Goal: Information Seeking & Learning: Learn about a topic

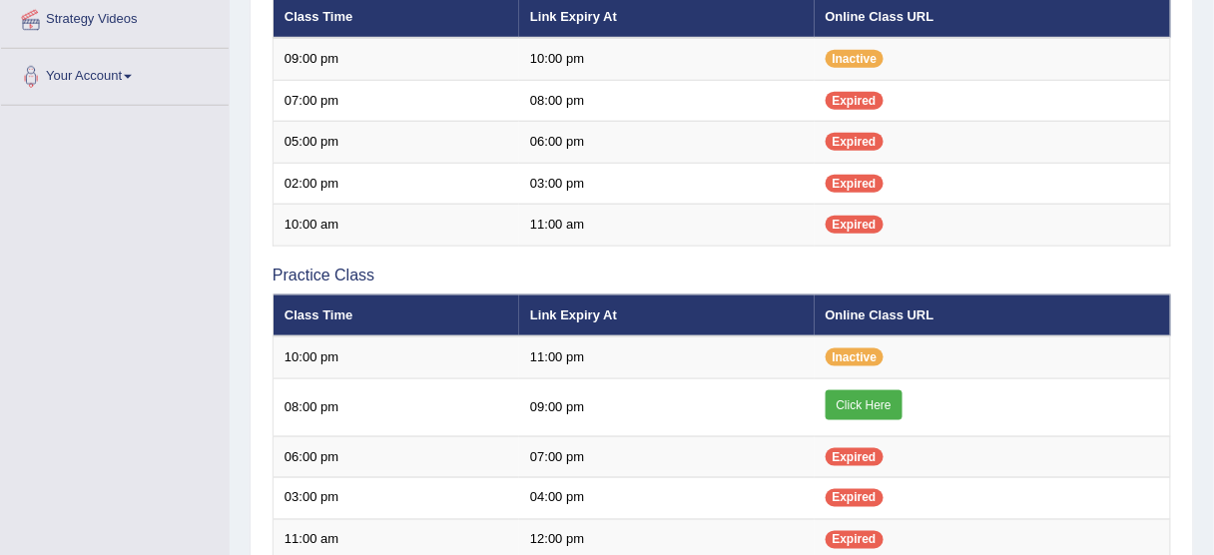
click at [859, 395] on link "Click Here" at bounding box center [864, 405] width 77 height 30
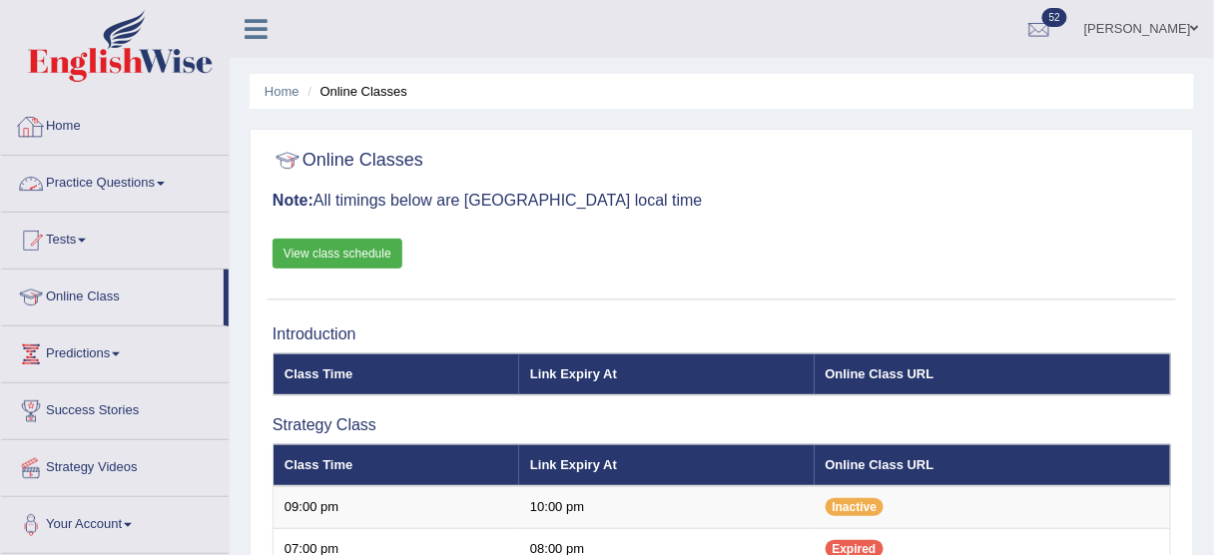
click at [152, 182] on link "Practice Questions" at bounding box center [115, 181] width 228 height 50
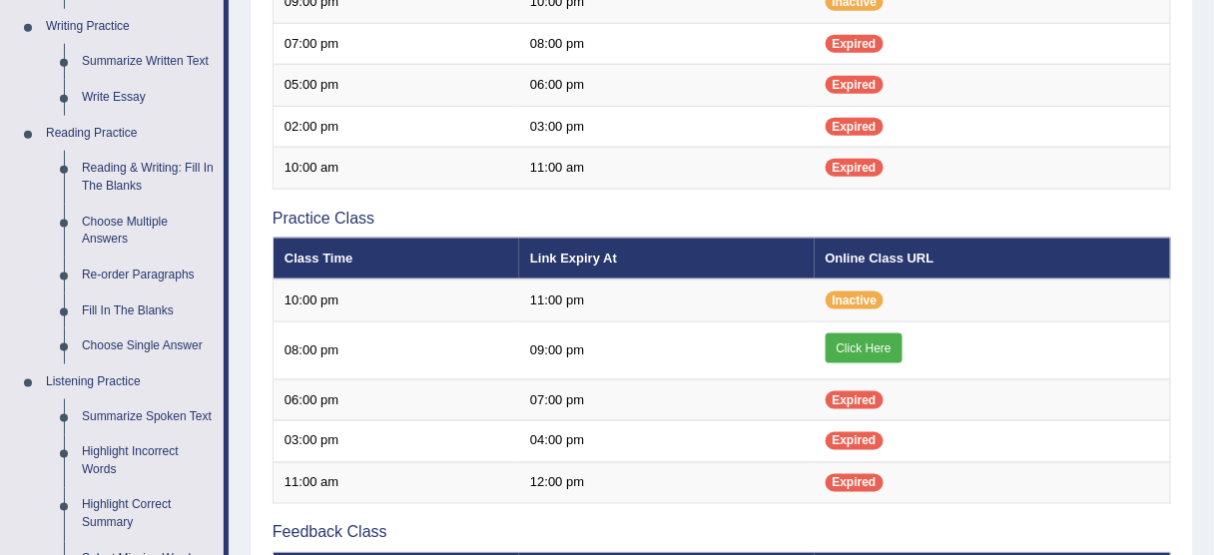
scroll to position [503, 0]
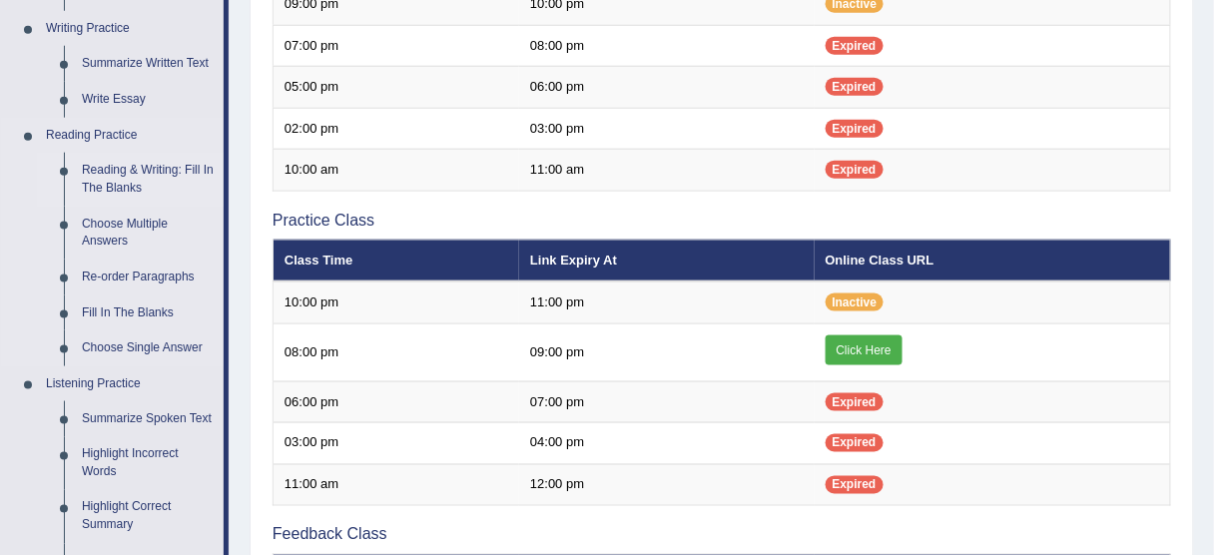
click at [137, 174] on link "Reading & Writing: Fill In The Blanks" at bounding box center [148, 179] width 151 height 53
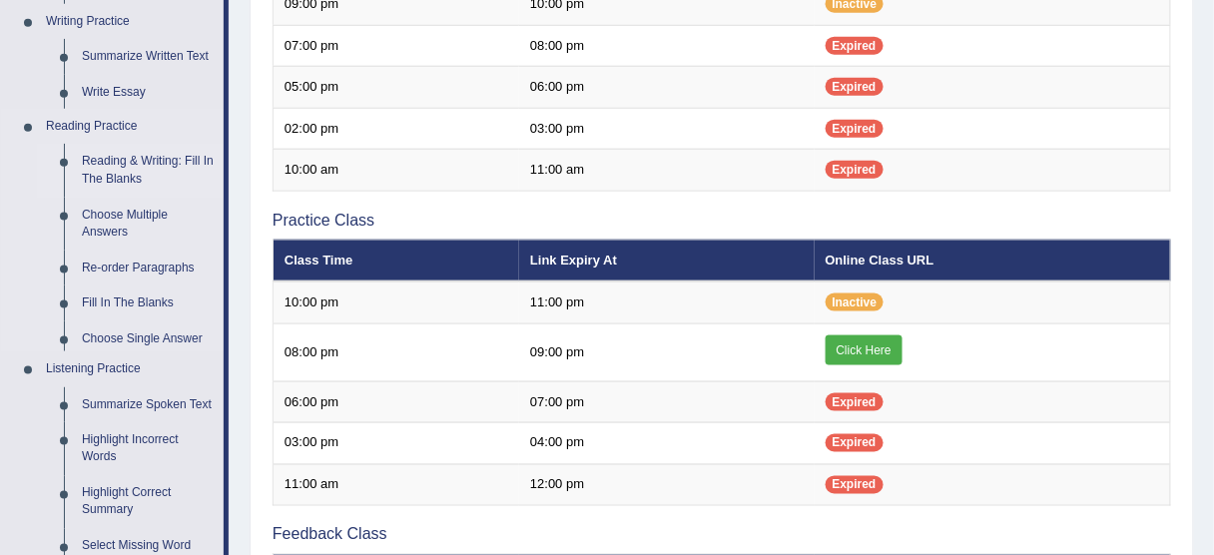
click at [137, 174] on ul "Speaking Practice Read Aloud Repeat Sentence Describe Image Re-tell Lecture Ans…" at bounding box center [112, 225] width 223 height 1035
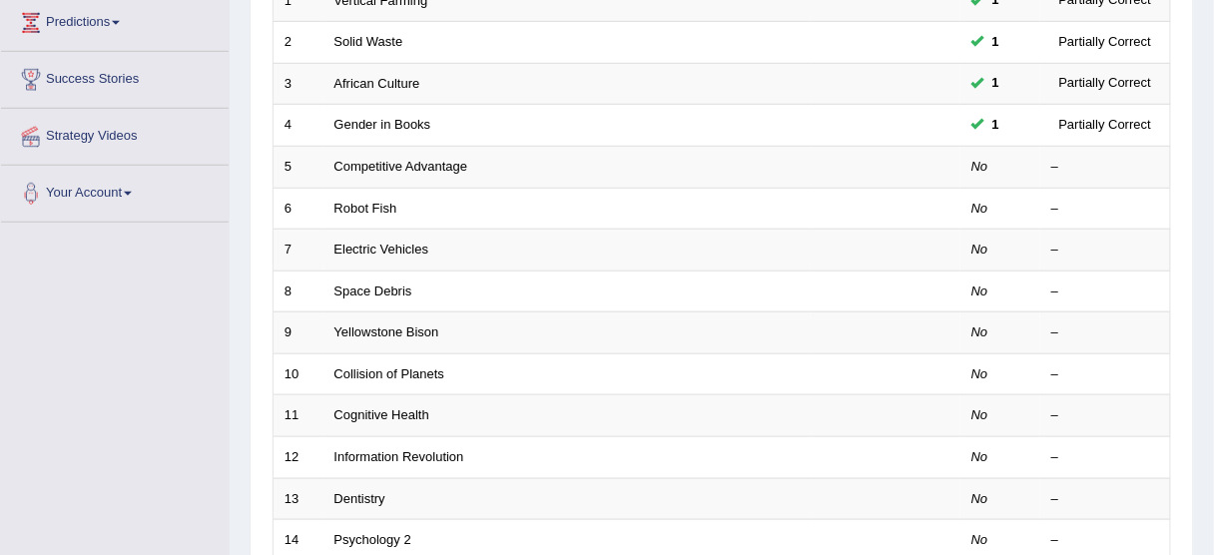
scroll to position [341, 0]
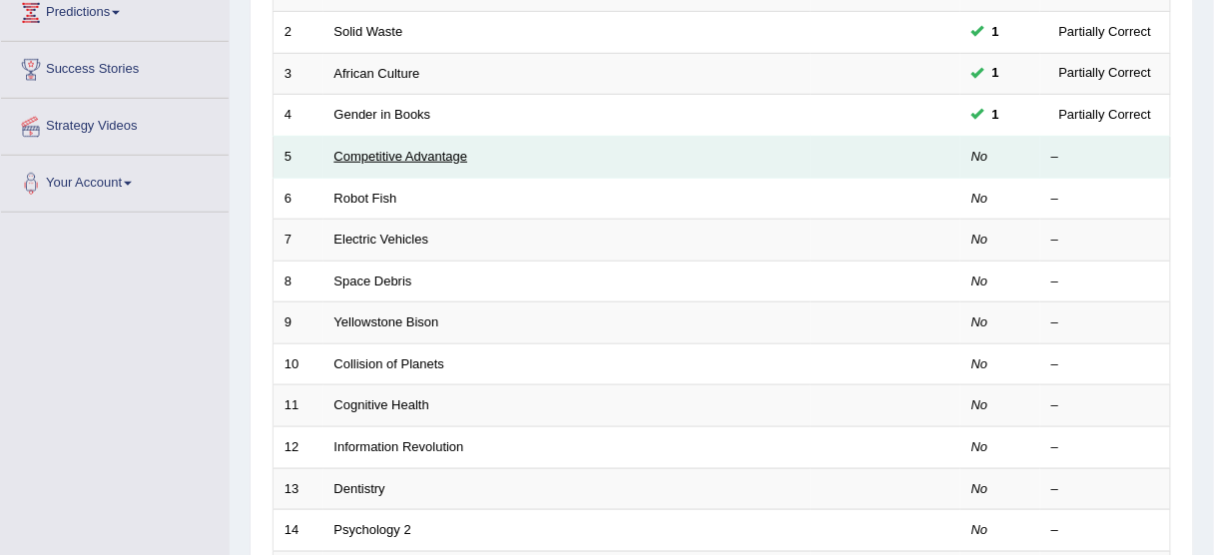
click at [425, 153] on link "Competitive Advantage" at bounding box center [401, 156] width 134 height 15
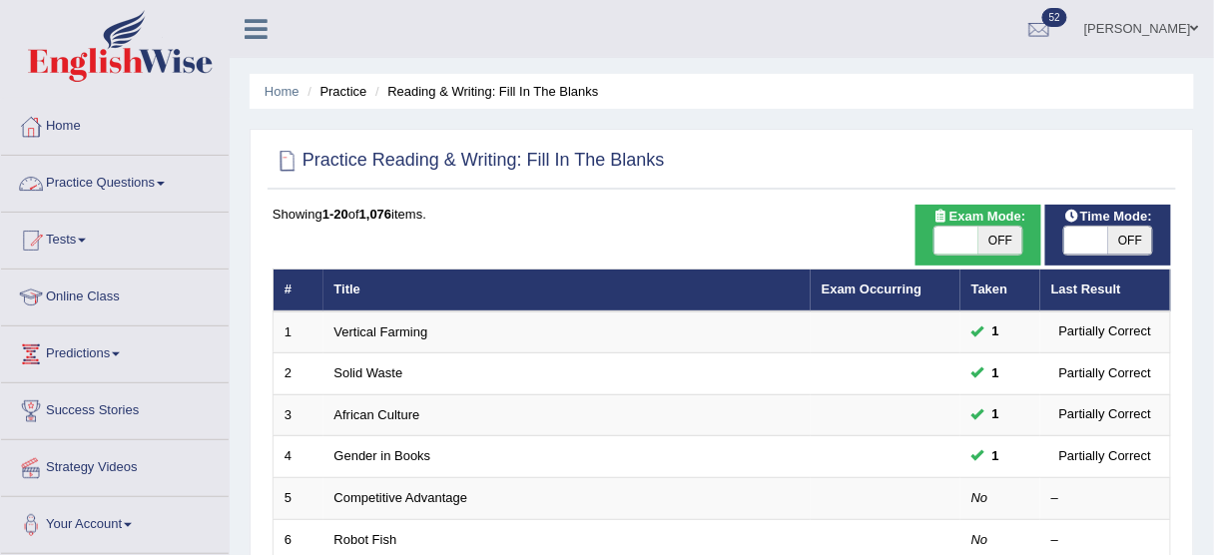
click at [142, 177] on link "Practice Questions" at bounding box center [115, 181] width 228 height 50
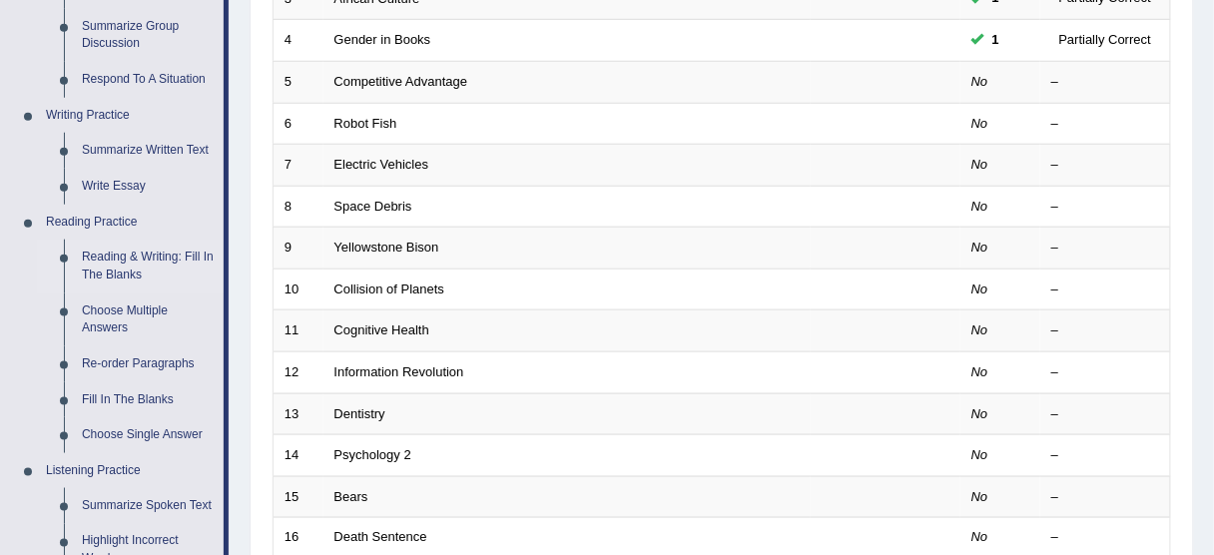
scroll to position [424, 0]
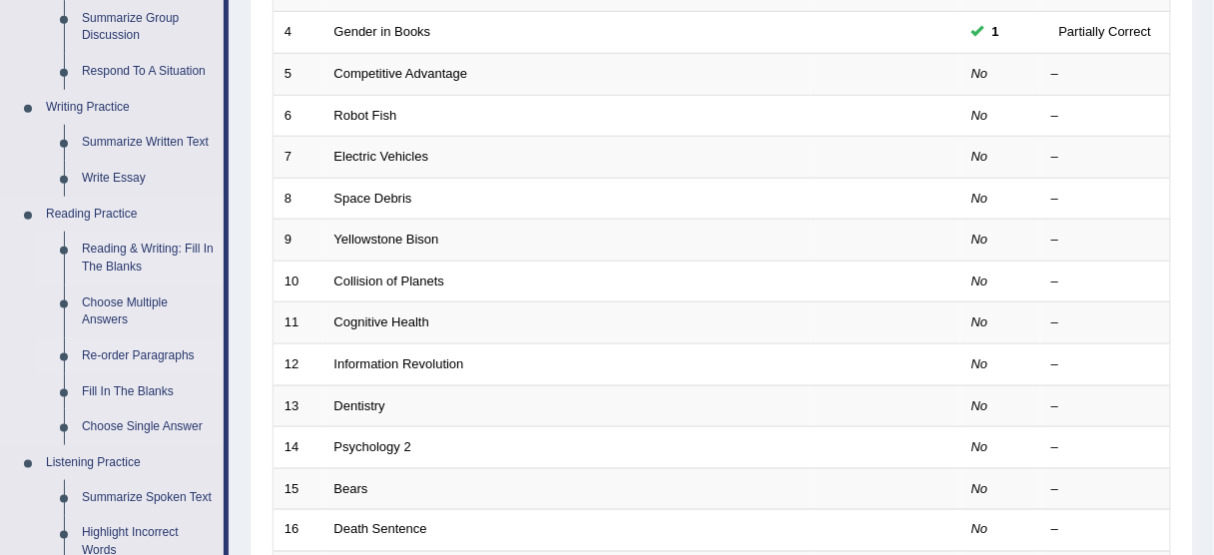
click at [165, 354] on link "Re-order Paragraphs" at bounding box center [148, 356] width 151 height 36
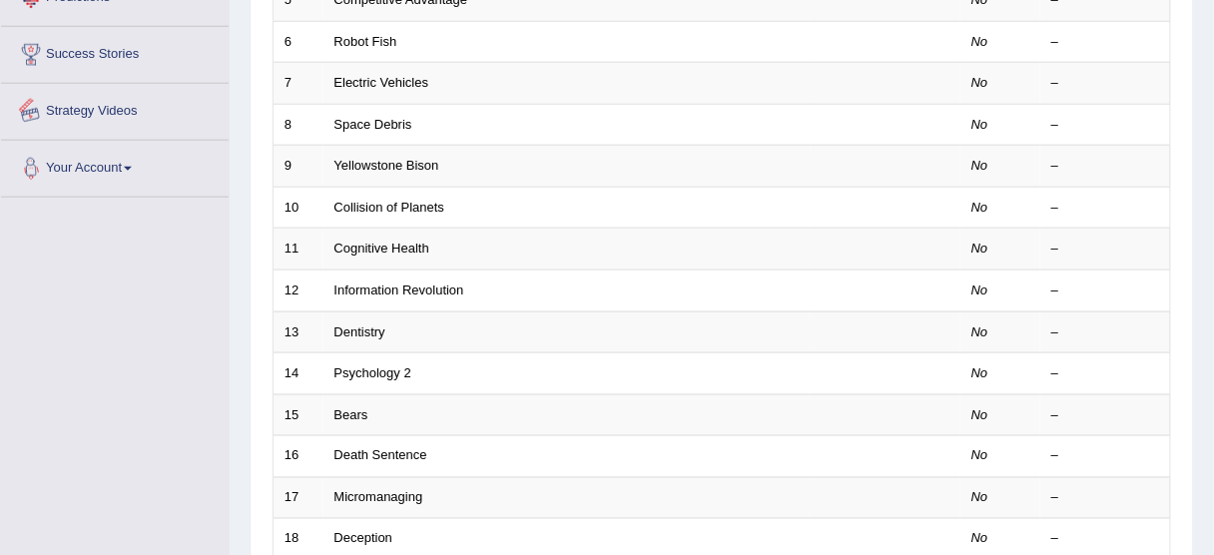
scroll to position [756, 0]
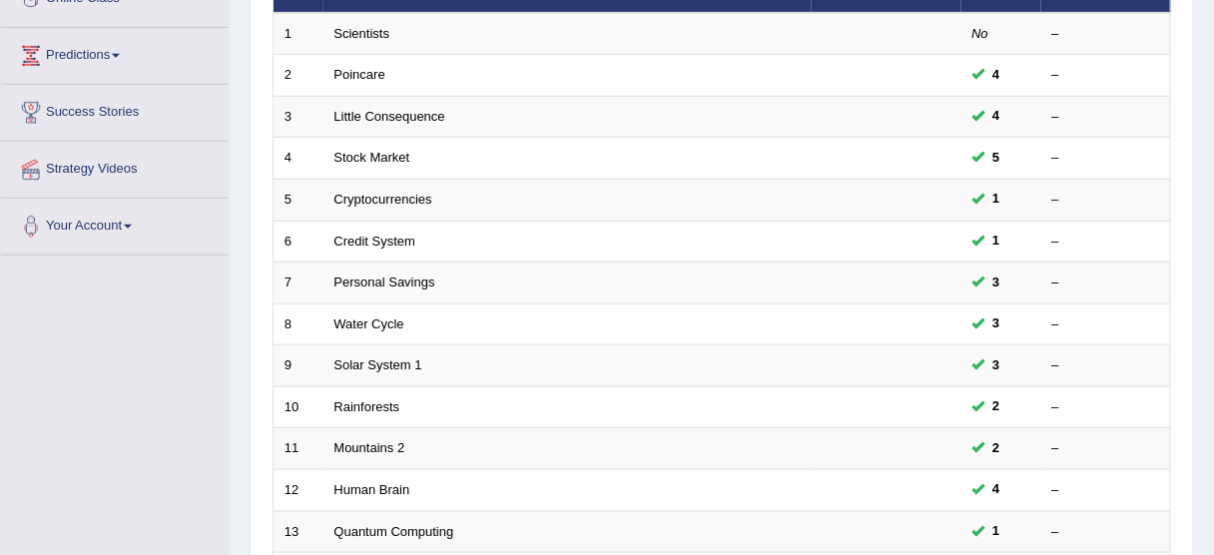
scroll to position [304, 0]
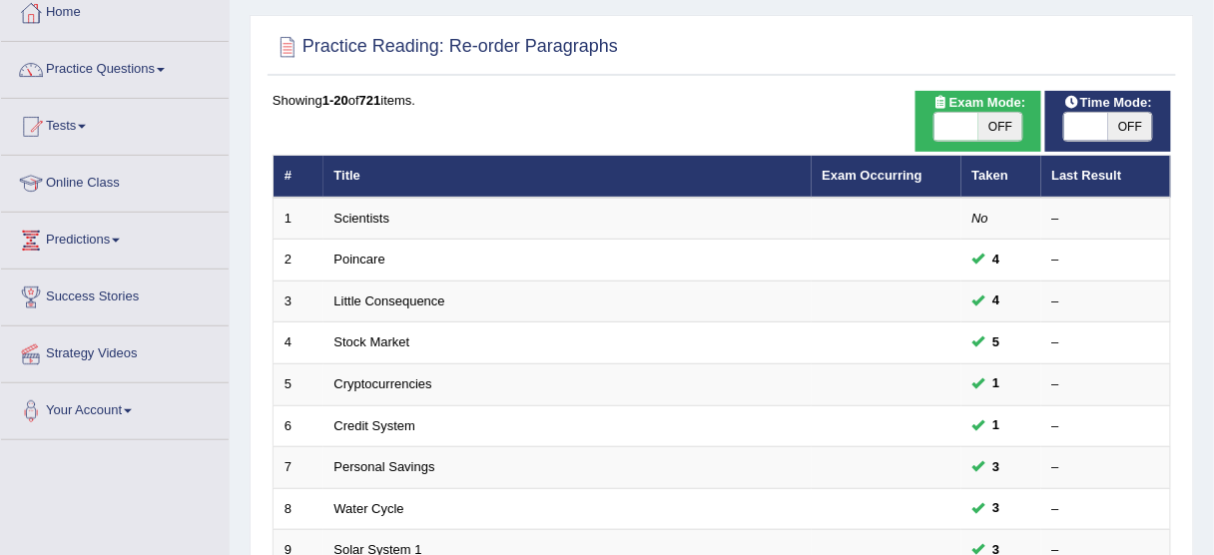
scroll to position [64, 0]
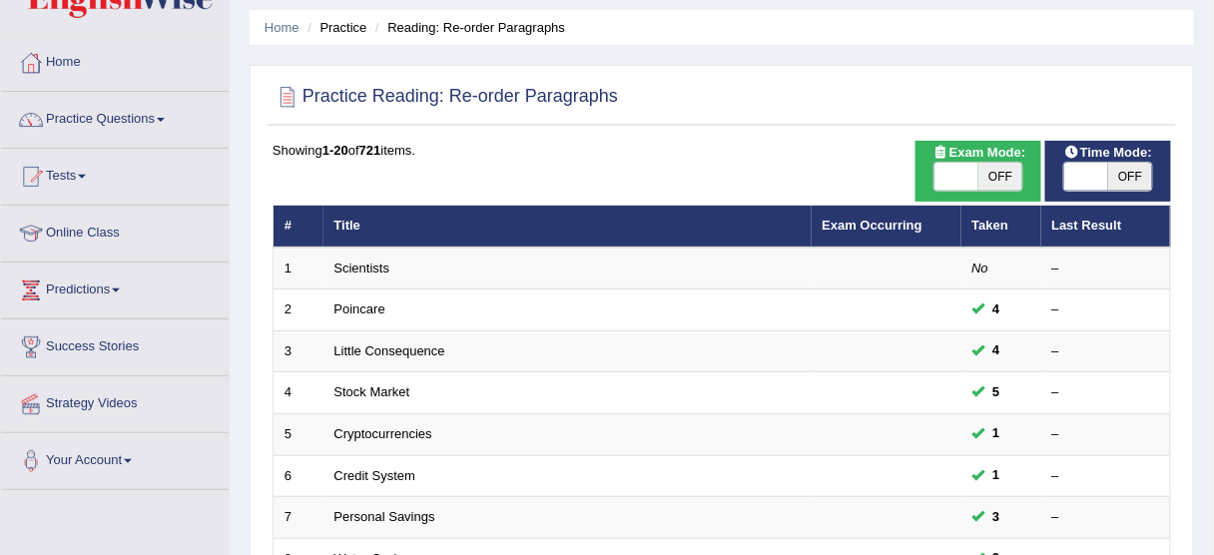
click at [1013, 176] on span "OFF" at bounding box center [1000, 177] width 44 height 28
checkbox input "true"
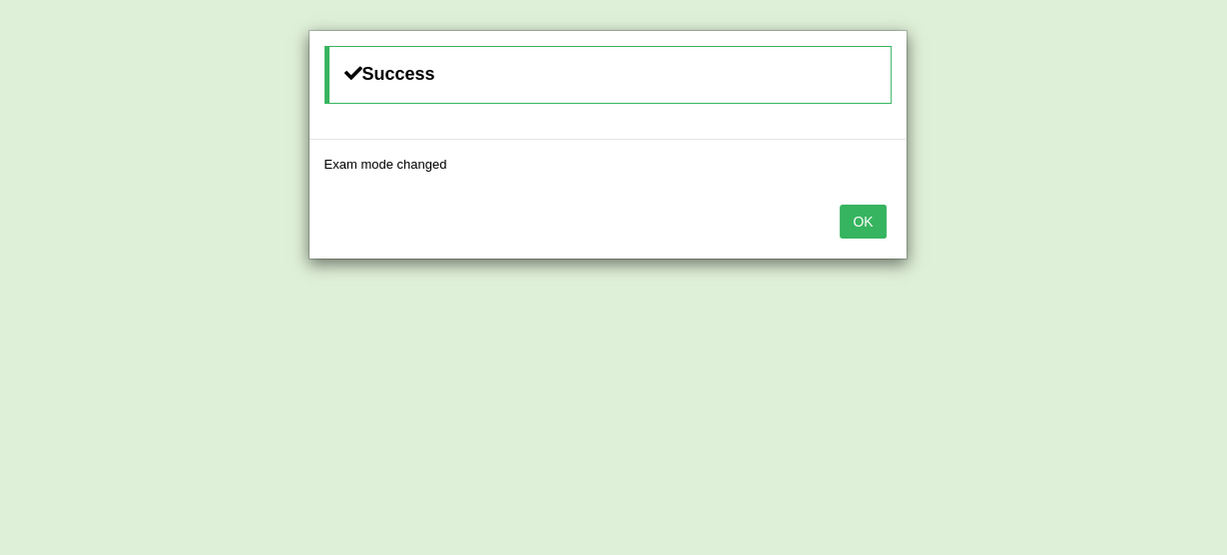
click at [868, 215] on button "OK" at bounding box center [863, 222] width 46 height 34
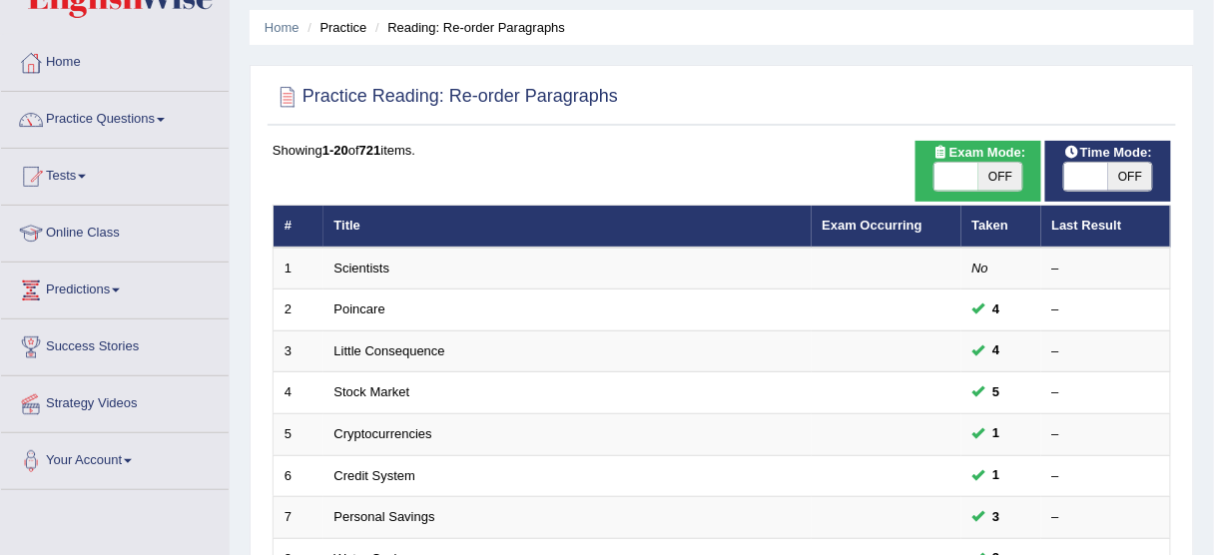
click at [1117, 172] on span "OFF" at bounding box center [1130, 177] width 44 height 28
checkbox input "true"
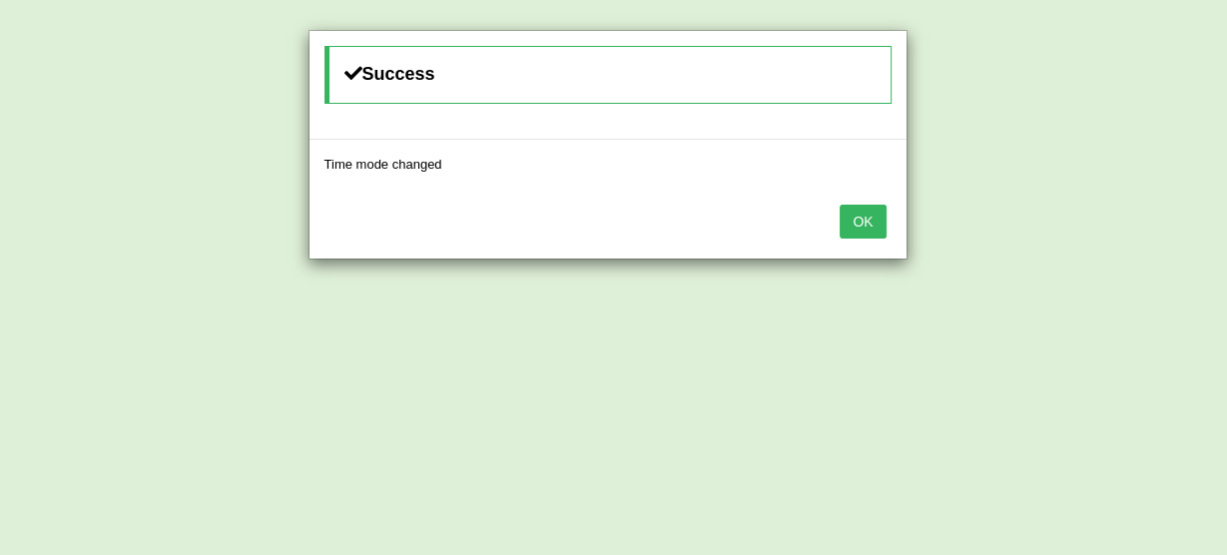
click at [869, 214] on button "OK" at bounding box center [863, 222] width 46 height 34
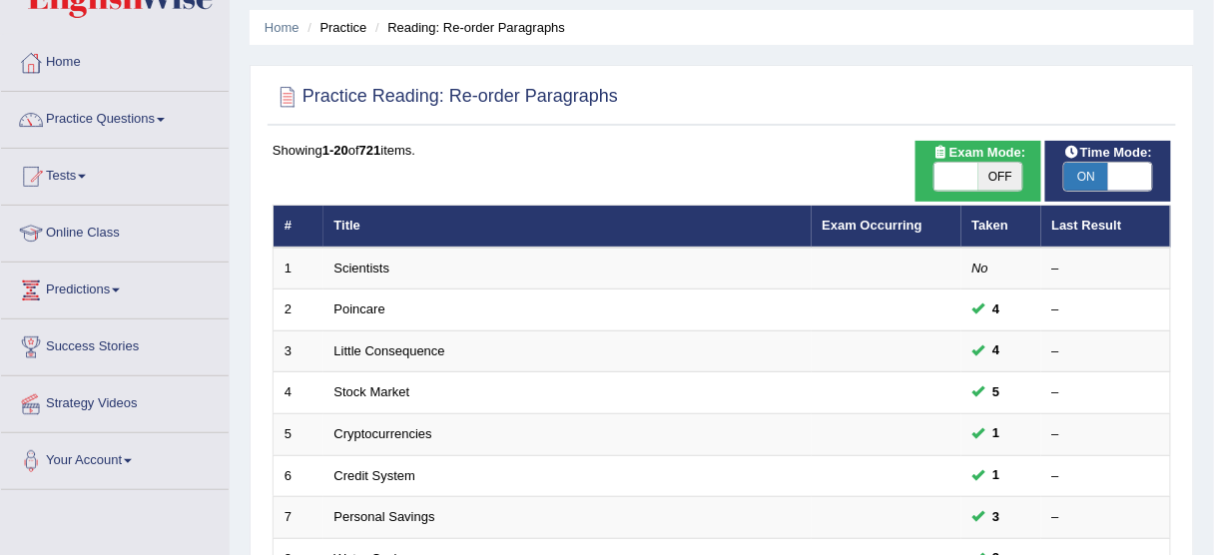
click at [1001, 175] on span "OFF" at bounding box center [1000, 177] width 44 height 28
checkbox input "true"
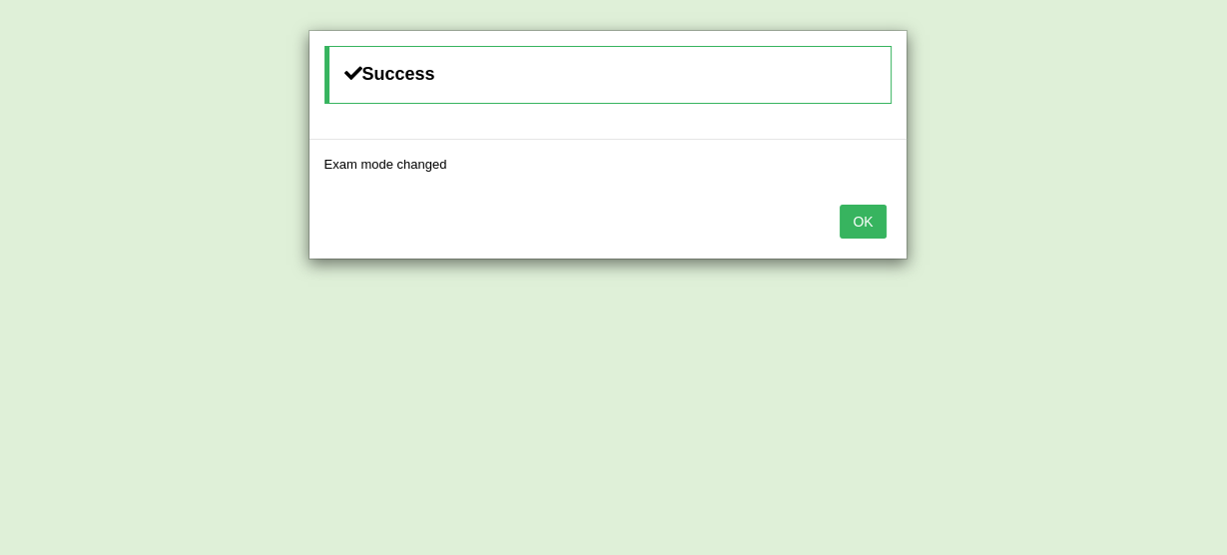
click at [847, 212] on button "OK" at bounding box center [863, 222] width 46 height 34
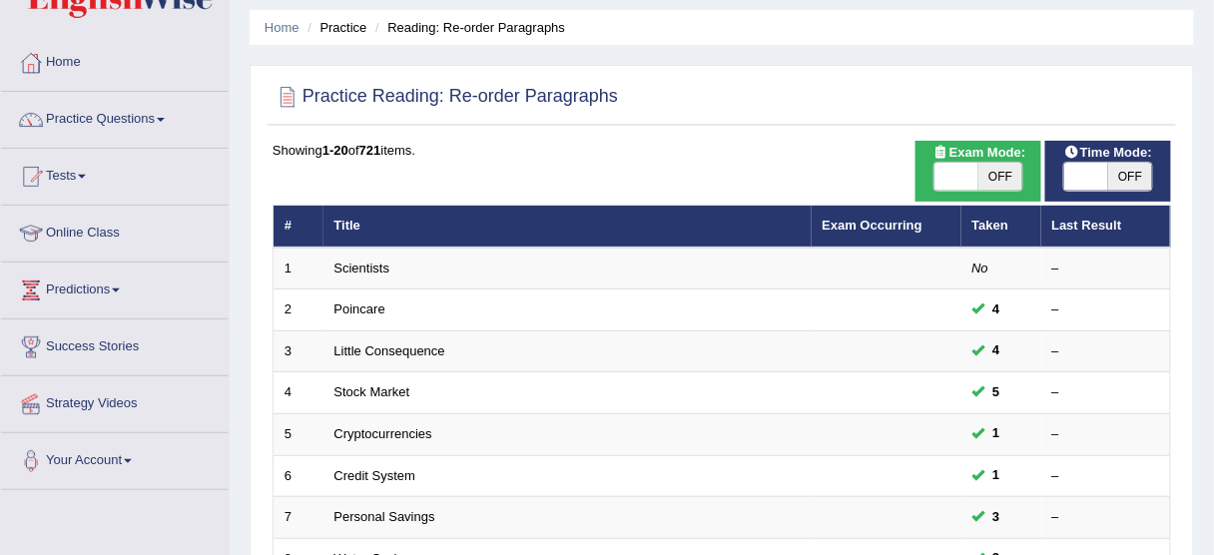
click at [1014, 182] on span "OFF" at bounding box center [1000, 177] width 44 height 28
checkbox input "true"
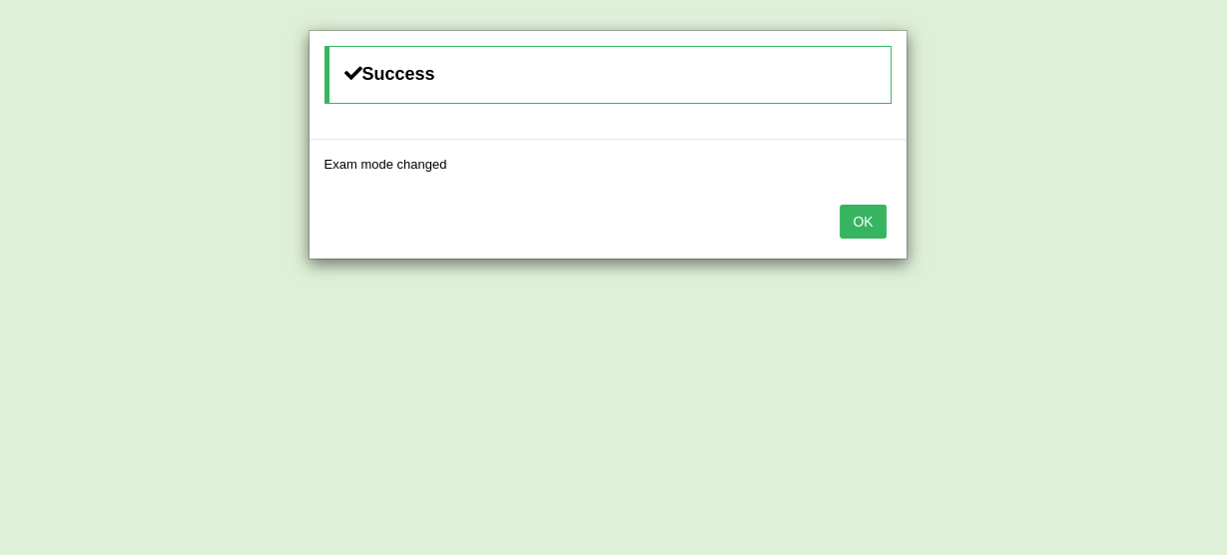
click at [877, 222] on button "OK" at bounding box center [863, 222] width 46 height 34
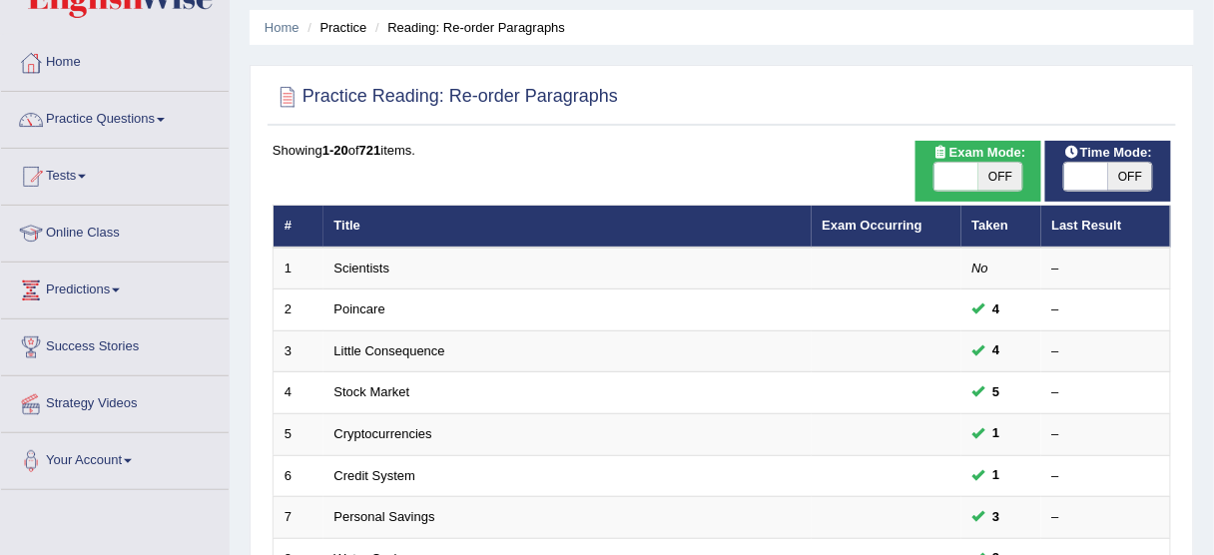
click at [986, 169] on span "OFF" at bounding box center [1000, 177] width 44 height 28
checkbox input "true"
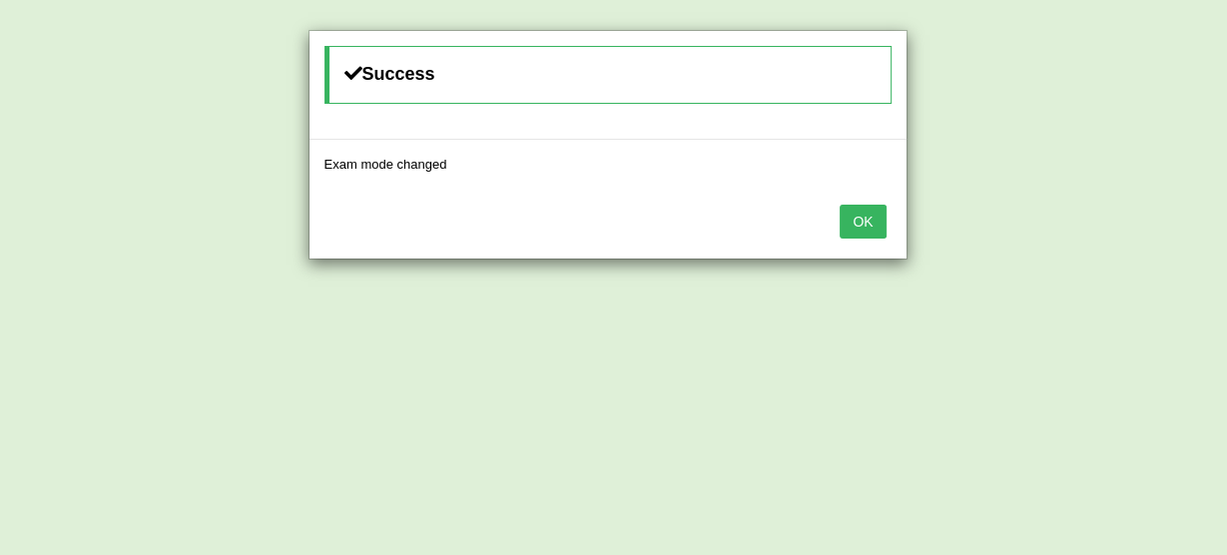
click at [865, 232] on button "OK" at bounding box center [863, 222] width 46 height 34
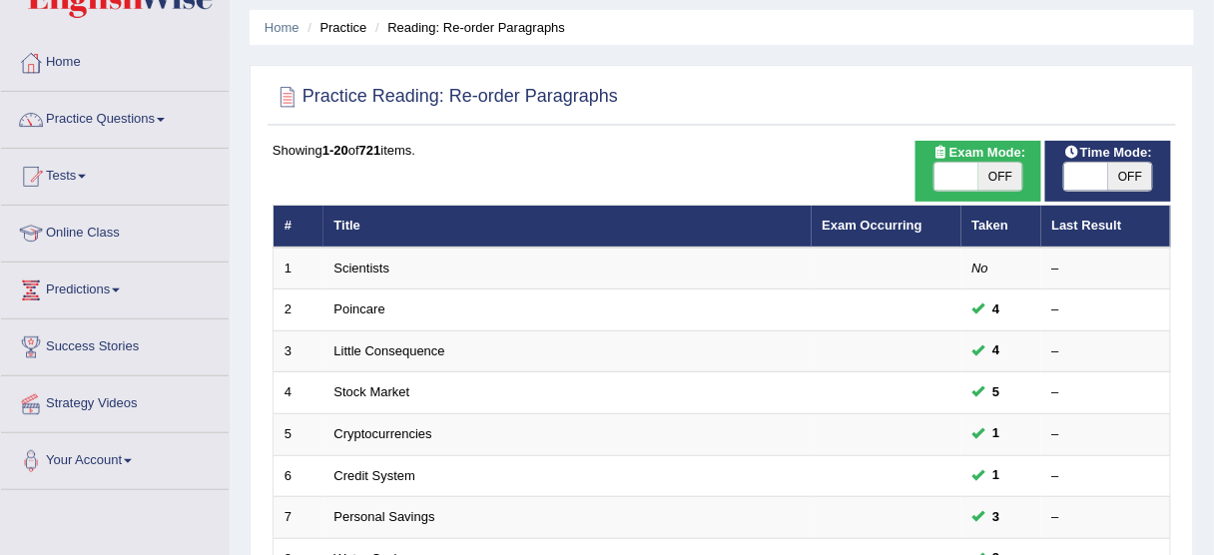
click at [1144, 169] on span "OFF" at bounding box center [1130, 177] width 44 height 28
checkbox input "true"
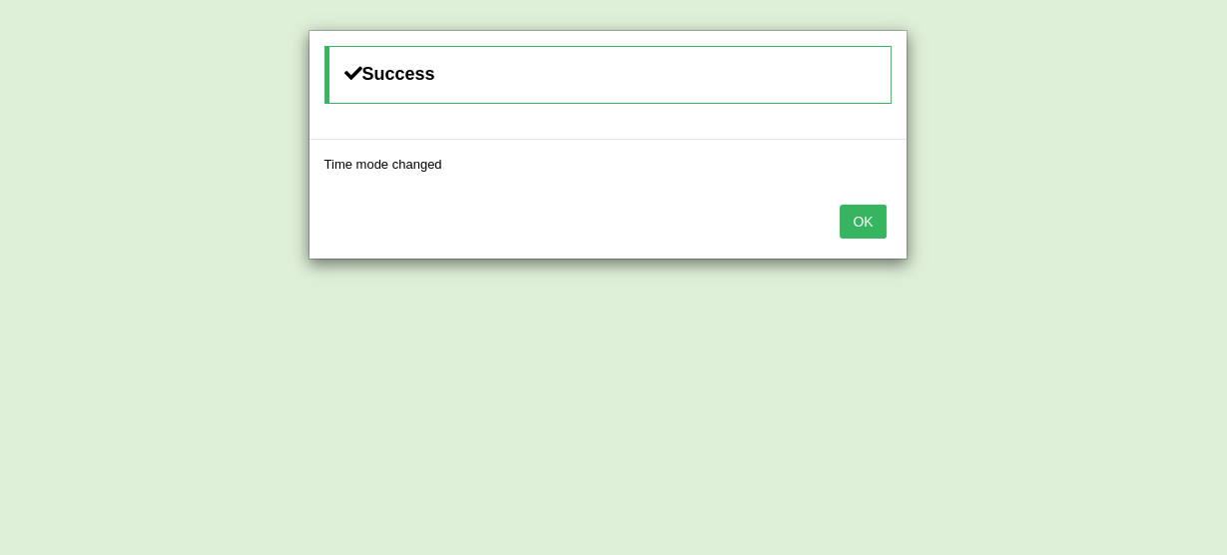
click at [848, 223] on button "OK" at bounding box center [863, 222] width 46 height 34
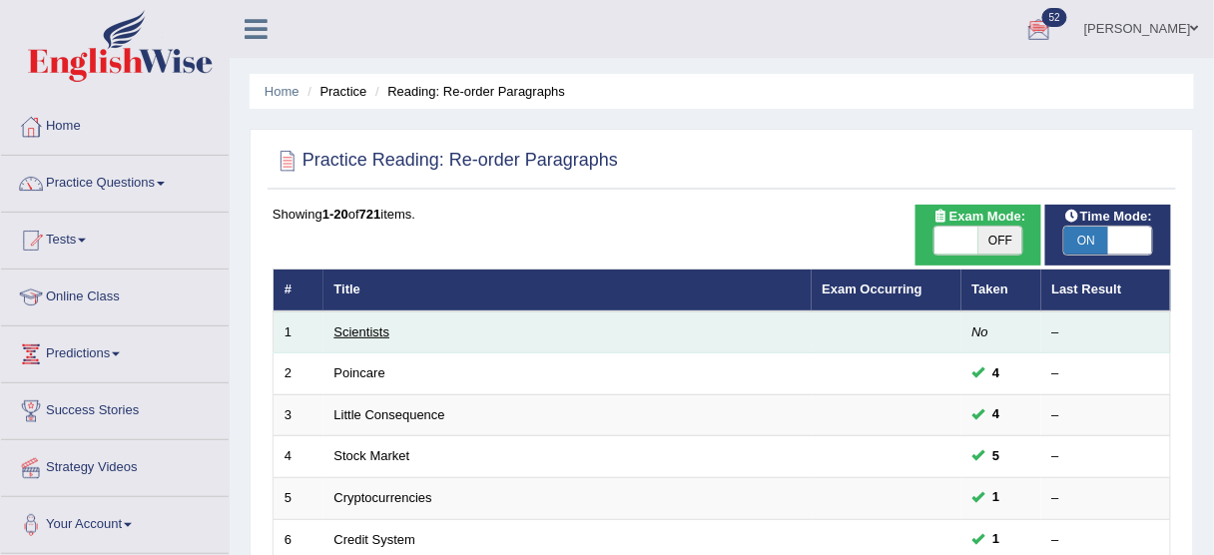
click at [374, 332] on link "Scientists" at bounding box center [362, 331] width 56 height 15
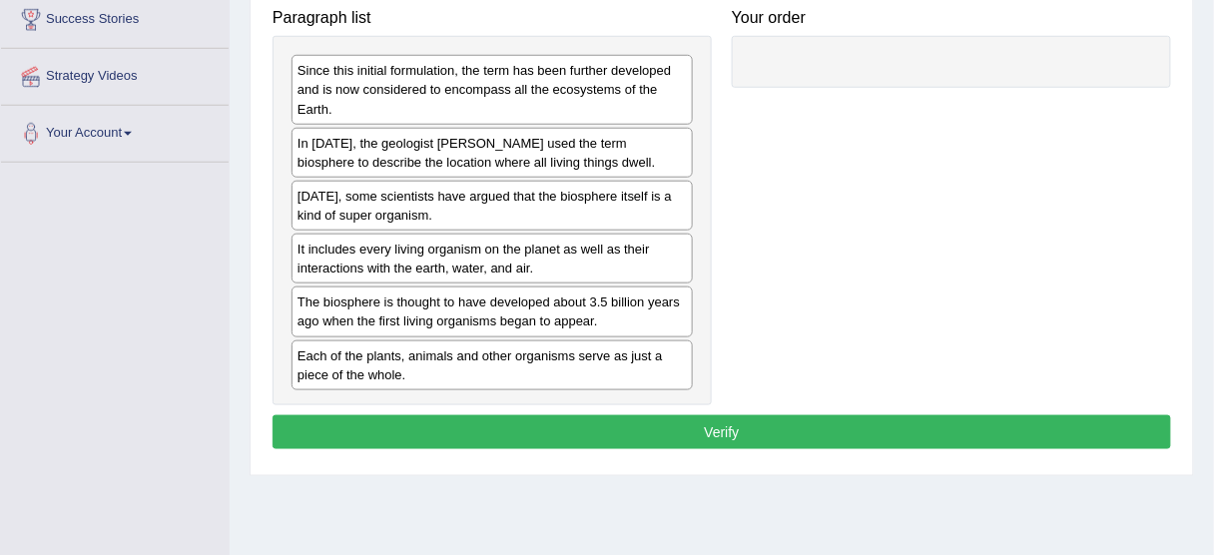
scroll to position [390, 0]
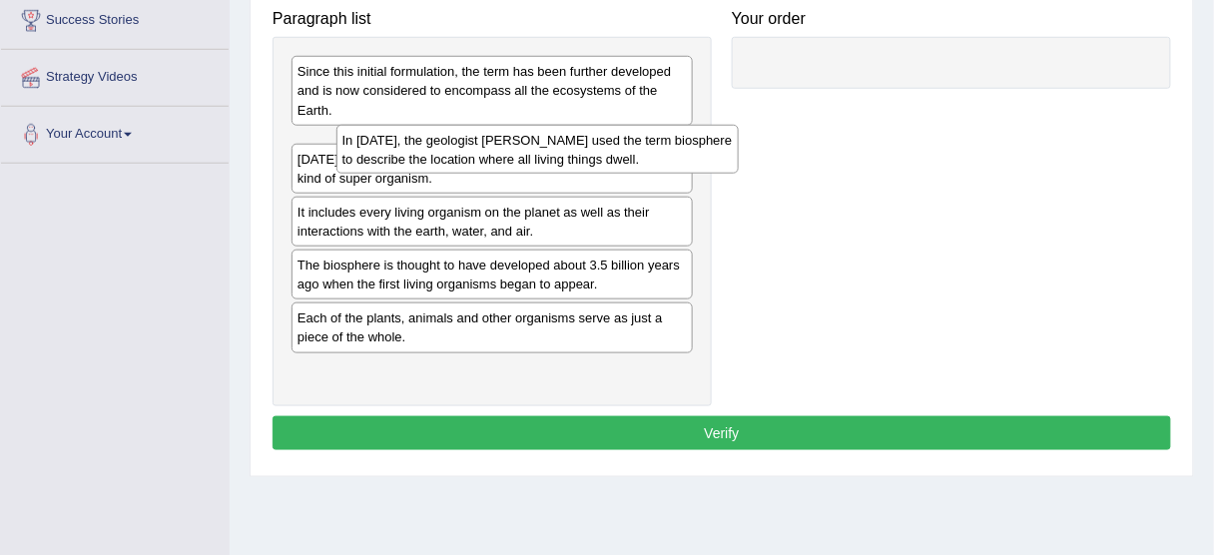
drag, startPoint x: 525, startPoint y: 159, endPoint x: 936, endPoint y: 130, distance: 412.3
click at [739, 130] on div "In [DATE], the geologist [PERSON_NAME] used the term biosphere to describe the …" at bounding box center [537, 150] width 402 height 50
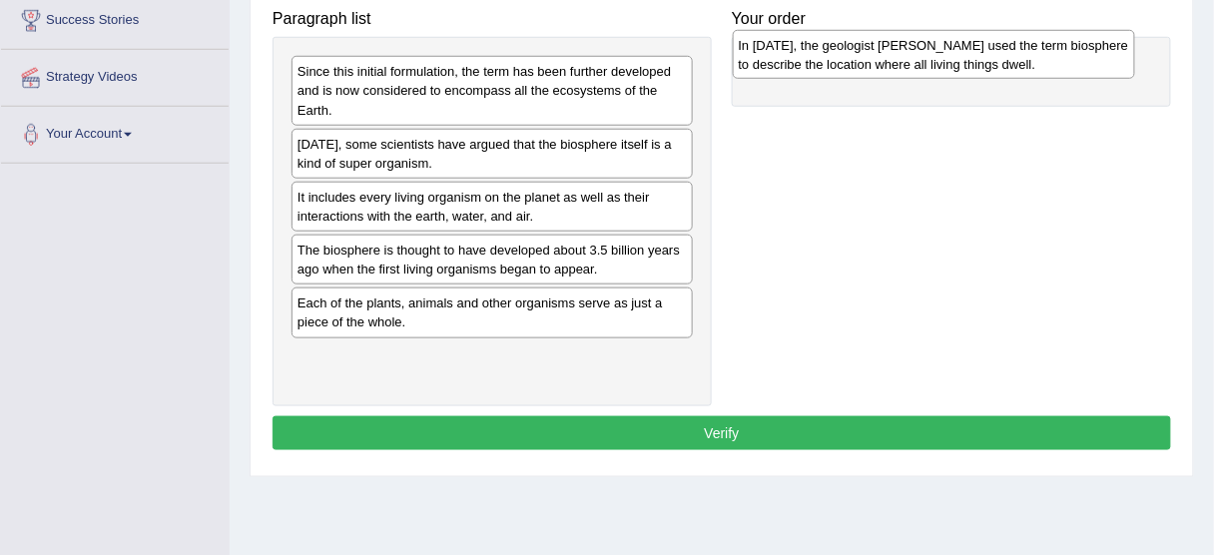
drag, startPoint x: 557, startPoint y: 149, endPoint x: 997, endPoint y: 51, distance: 451.0
click at [997, 51] on div "In [DATE], the geologist [PERSON_NAME] used the term biosphere to describe the …" at bounding box center [934, 55] width 402 height 50
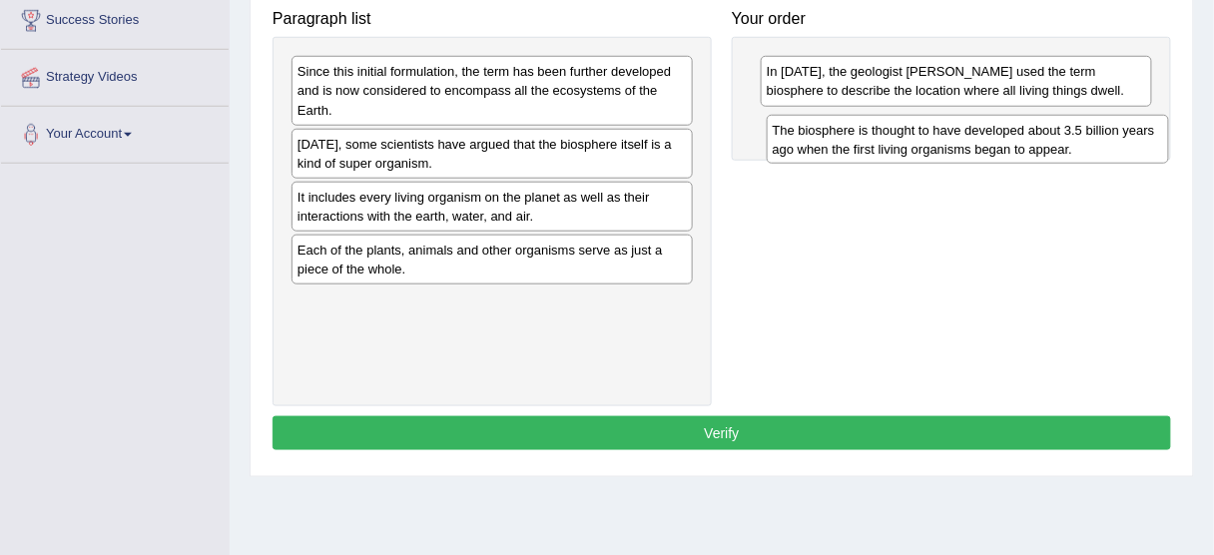
drag, startPoint x: 320, startPoint y: 263, endPoint x: 813, endPoint y: 144, distance: 506.3
click at [813, 144] on div "The biosphere is thought to have developed about 3.5 billion years ago when the…" at bounding box center [968, 140] width 402 height 50
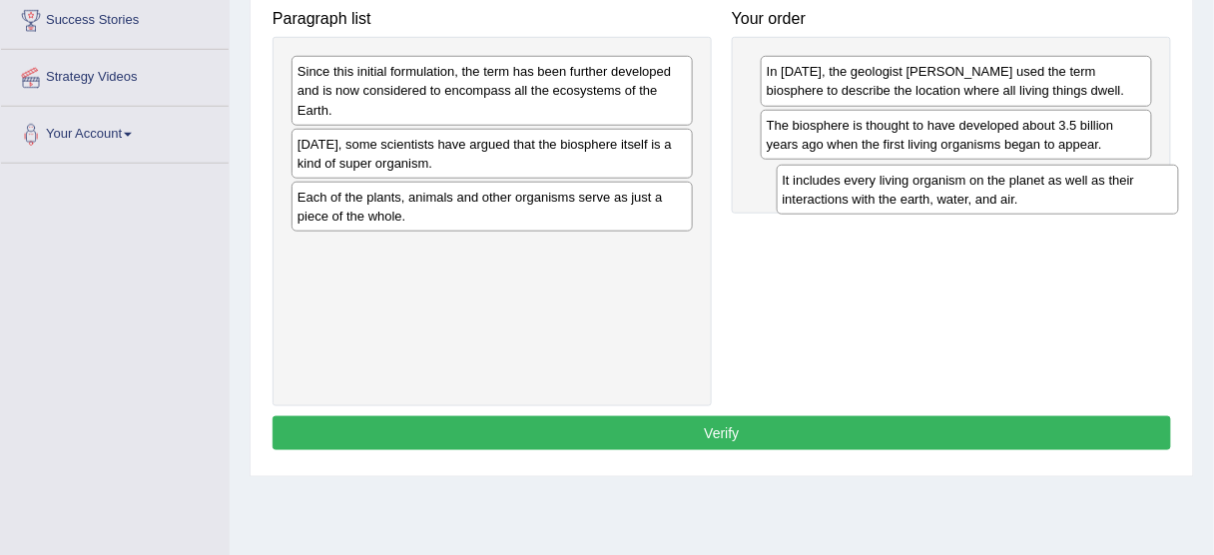
drag, startPoint x: 508, startPoint y: 201, endPoint x: 992, endPoint y: 186, distance: 484.4
click at [992, 186] on div "It includes every living organism on the planet as well as their interactions w…" at bounding box center [978, 190] width 402 height 50
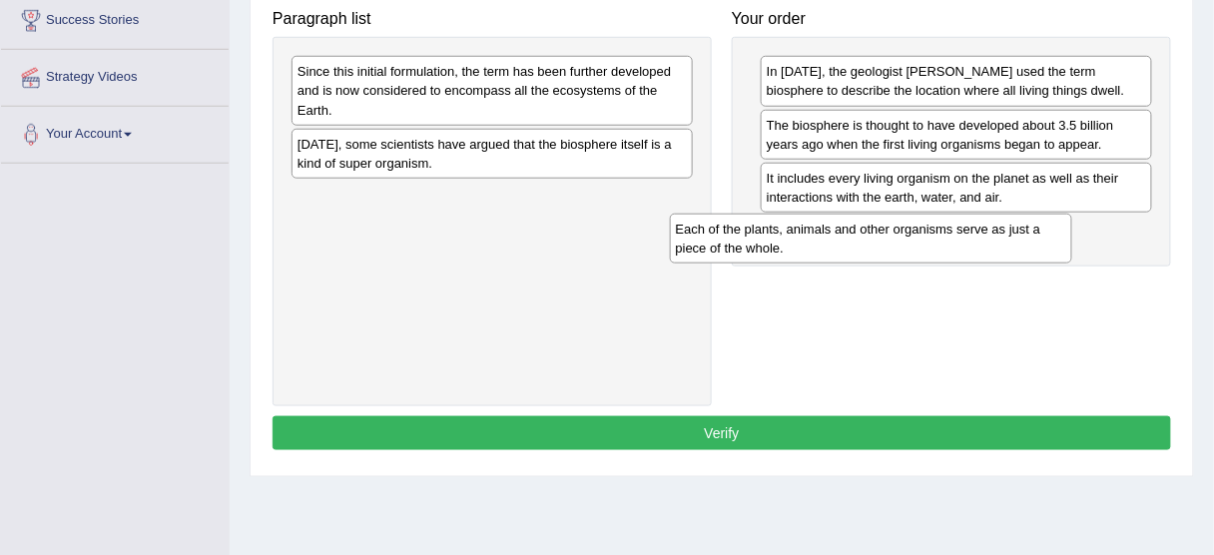
drag, startPoint x: 532, startPoint y: 205, endPoint x: 918, endPoint y: 239, distance: 387.9
click at [918, 239] on div "Each of the plants, animals and other organisms serve as just a piece of the wh…" at bounding box center [871, 239] width 402 height 50
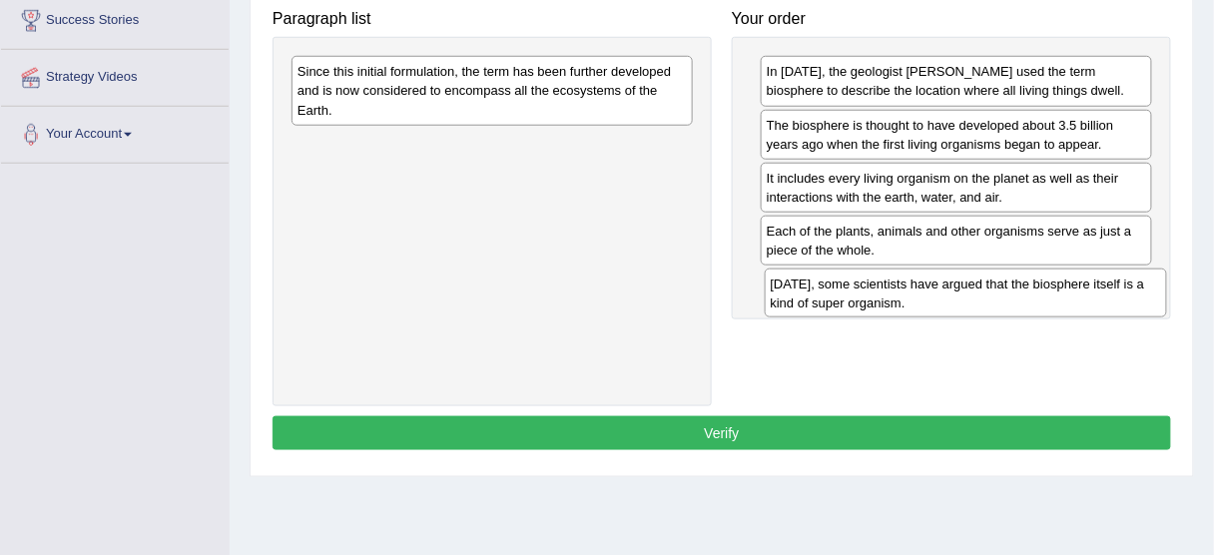
drag, startPoint x: 470, startPoint y: 140, endPoint x: 943, endPoint y: 281, distance: 493.7
click at [943, 281] on div "[DATE], some scientists have argued that the biosphere itself is a kind of supe…" at bounding box center [966, 294] width 402 height 50
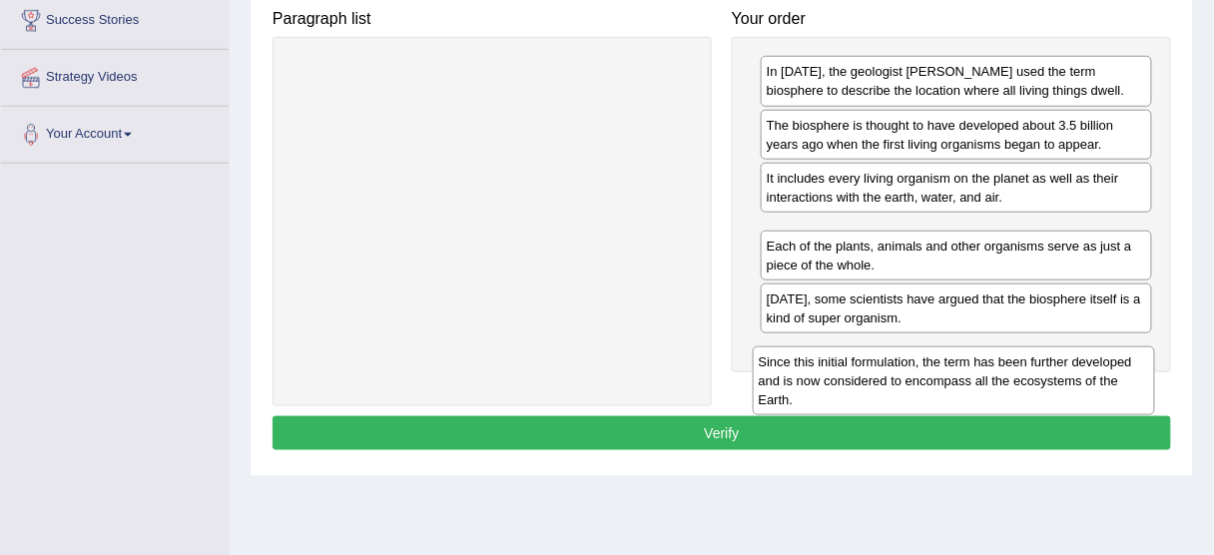
drag, startPoint x: 402, startPoint y: 93, endPoint x: 887, endPoint y: 409, distance: 578.5
click at [887, 409] on div "Since this initial formulation, the term has been further developed and is now …" at bounding box center [954, 380] width 402 height 69
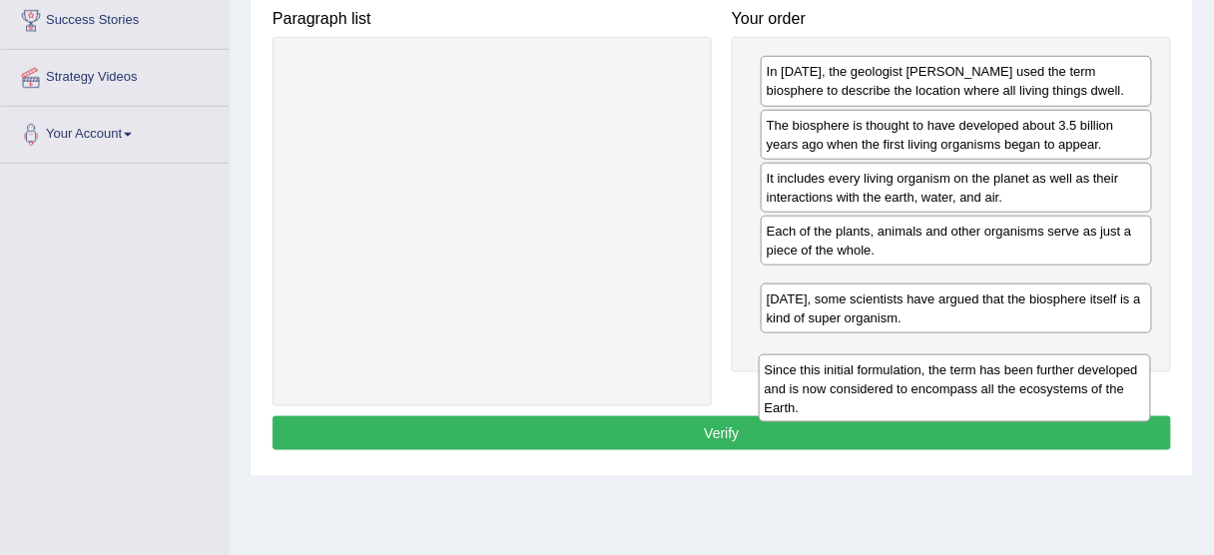
drag, startPoint x: 900, startPoint y: 242, endPoint x: 903, endPoint y: 363, distance: 121.8
click at [903, 363] on div "Since this initial formulation, the term has been further developed and is now …" at bounding box center [955, 388] width 392 height 69
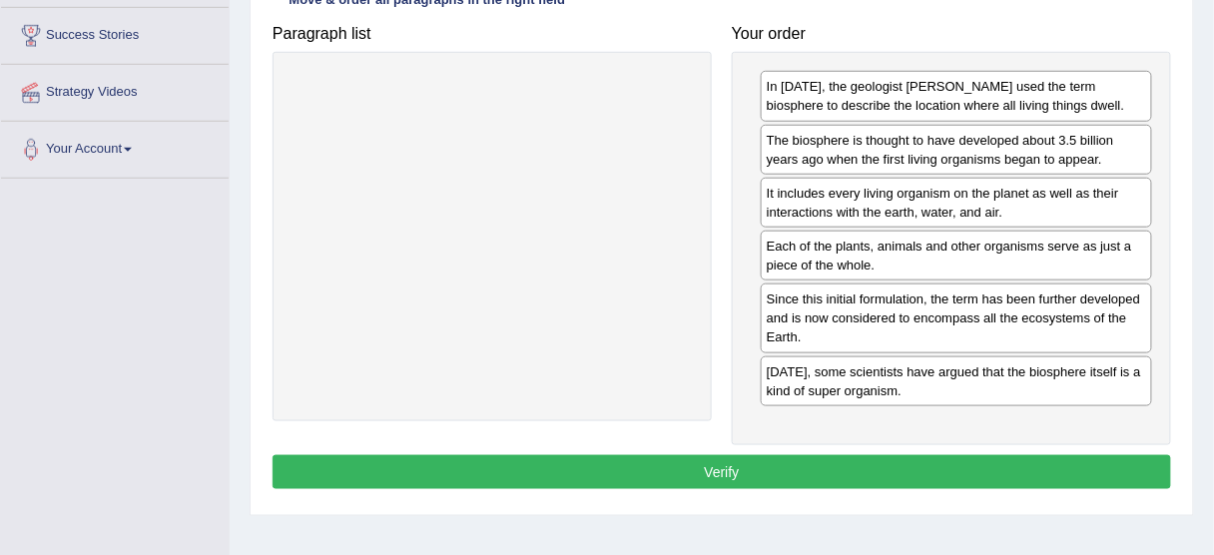
scroll to position [377, 0]
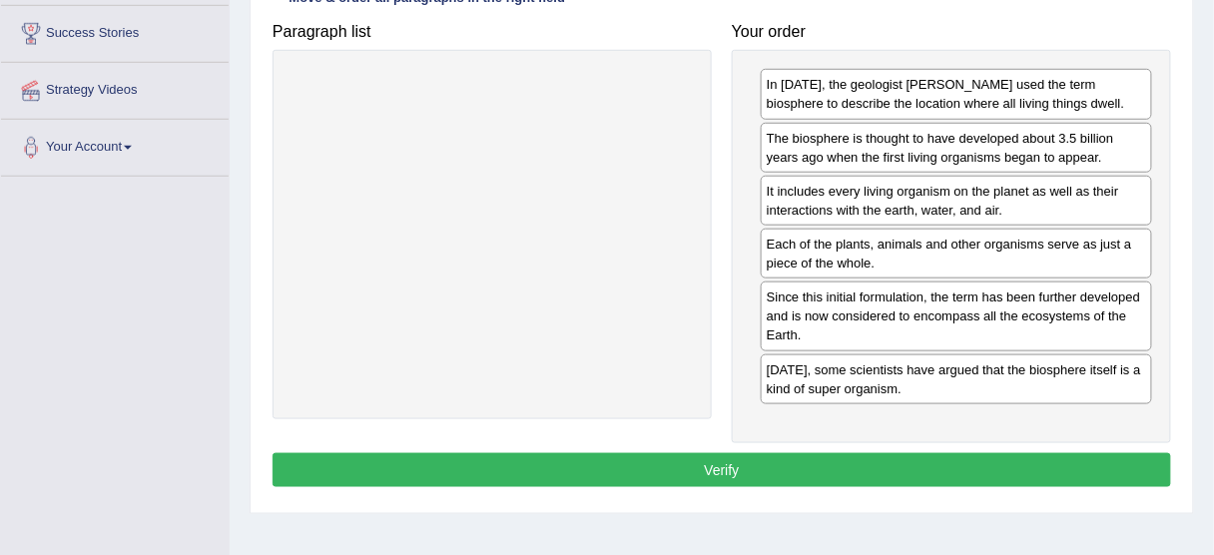
click at [832, 461] on button "Verify" at bounding box center [722, 470] width 899 height 34
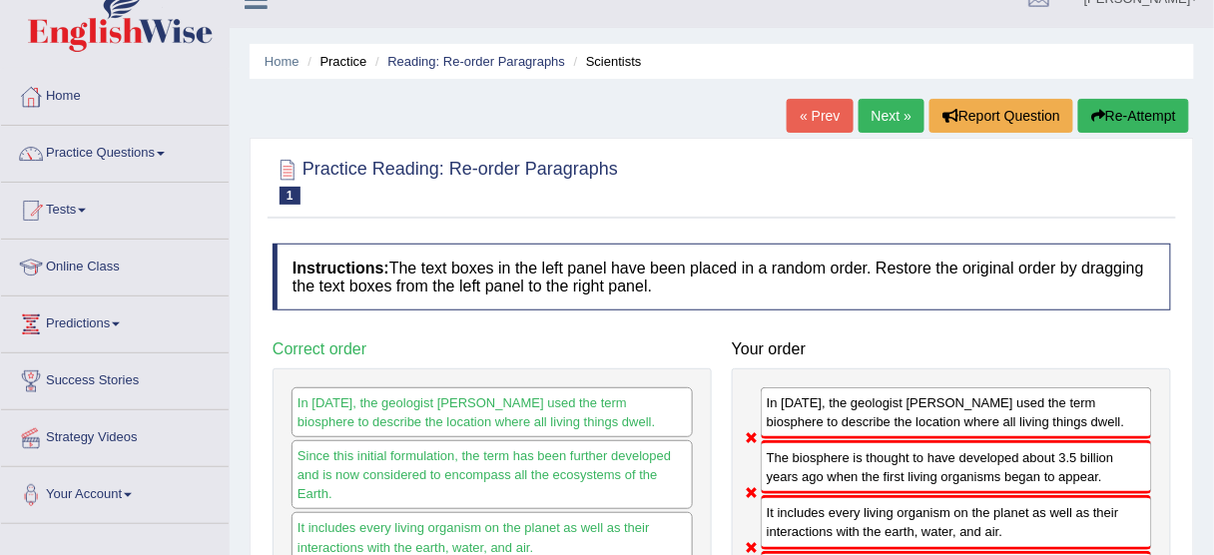
scroll to position [0, 0]
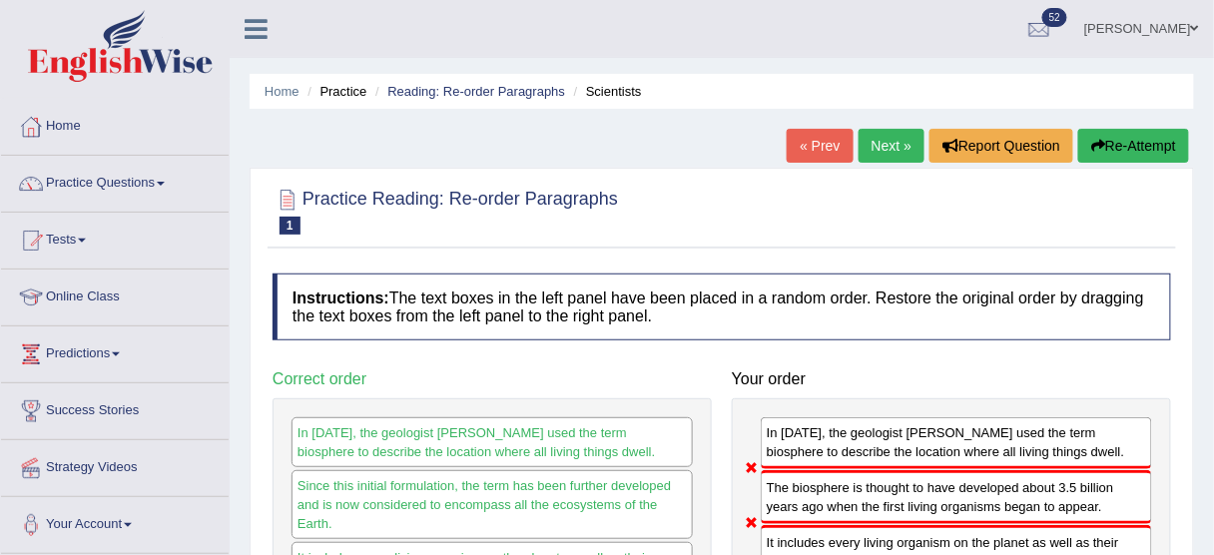
click at [884, 154] on link "Next »" at bounding box center [892, 146] width 66 height 34
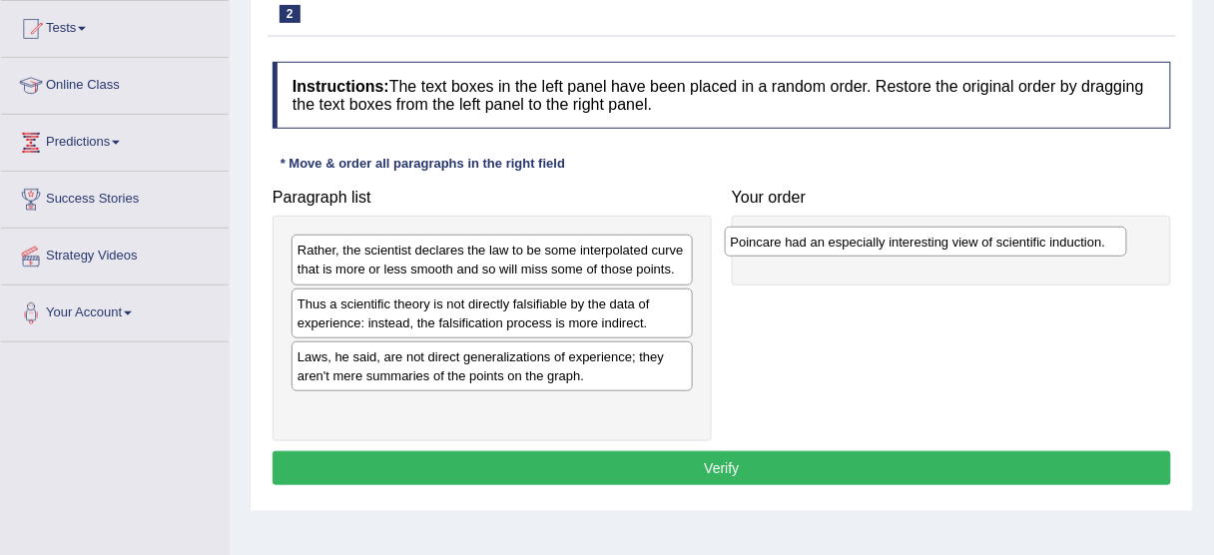
drag, startPoint x: 521, startPoint y: 301, endPoint x: 954, endPoint y: 239, distance: 437.7
click at [954, 239] on div "Poincare had an especially interesting view of scientific induction." at bounding box center [926, 242] width 402 height 30
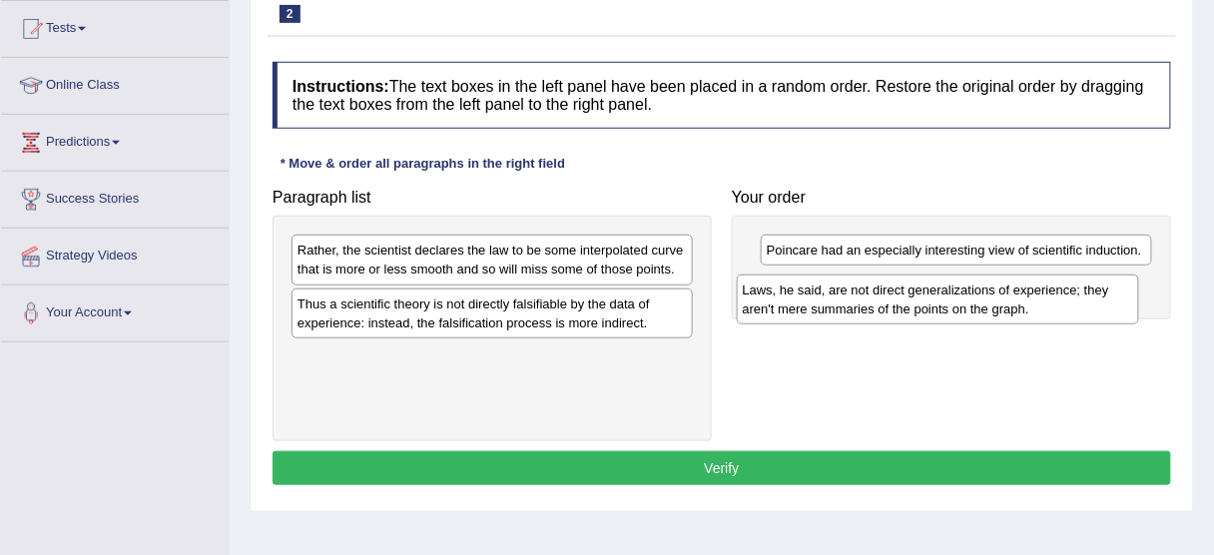
drag, startPoint x: 553, startPoint y: 370, endPoint x: 1016, endPoint y: 303, distance: 468.2
click at [1016, 303] on div "Laws, he said, are not direct generalizations of experience; they aren't mere s…" at bounding box center [938, 300] width 402 height 50
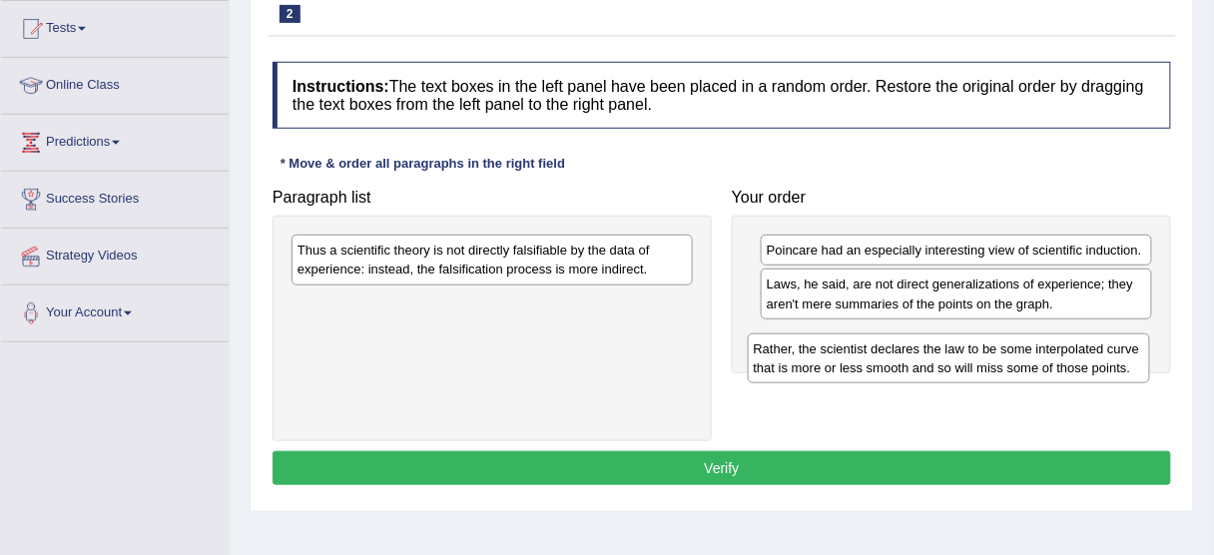
drag, startPoint x: 519, startPoint y: 261, endPoint x: 975, endPoint y: 357, distance: 466.4
click at [975, 357] on div "Rather, the scientist declares the law to be some interpolated curve that is mo…" at bounding box center [949, 358] width 402 height 50
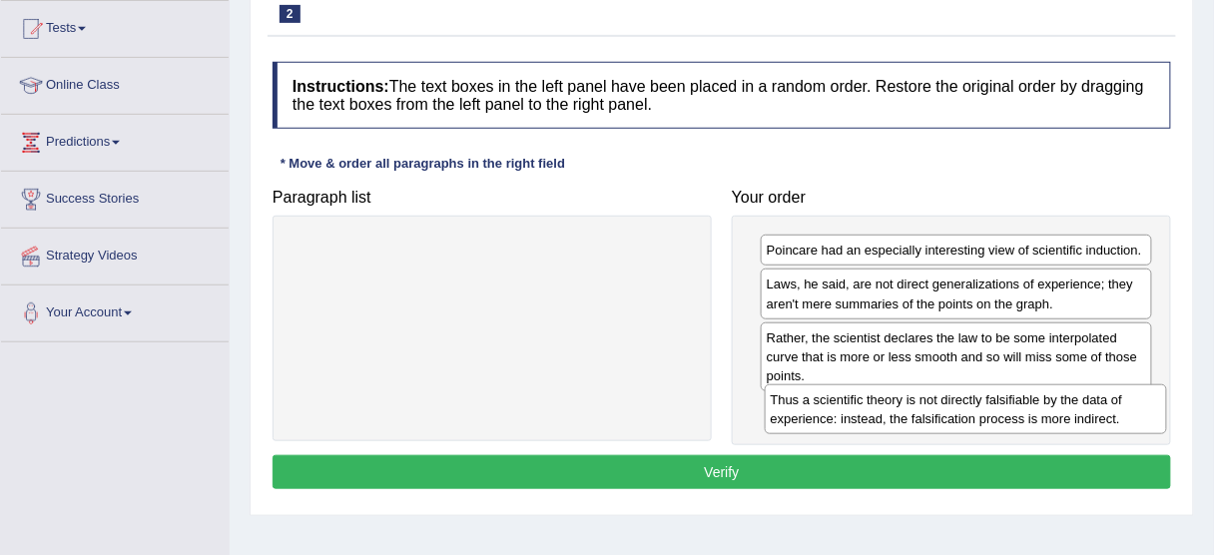
drag, startPoint x: 470, startPoint y: 252, endPoint x: 943, endPoint y: 400, distance: 496.1
click at [943, 400] on div "Thus a scientific theory is not directly falsifiable by the data of experience:…" at bounding box center [966, 409] width 402 height 50
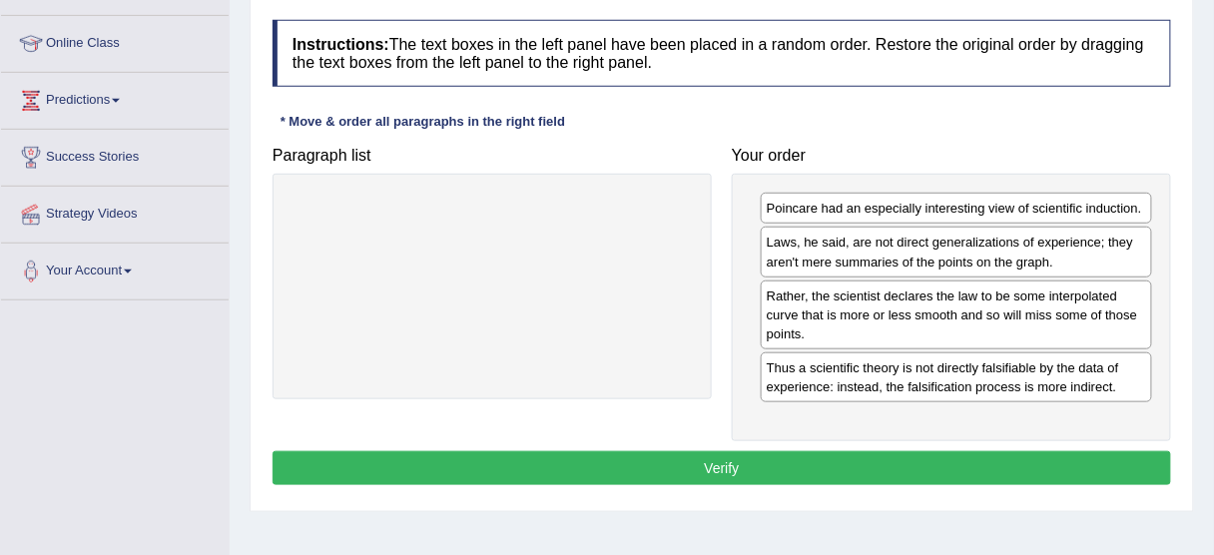
scroll to position [252, 0]
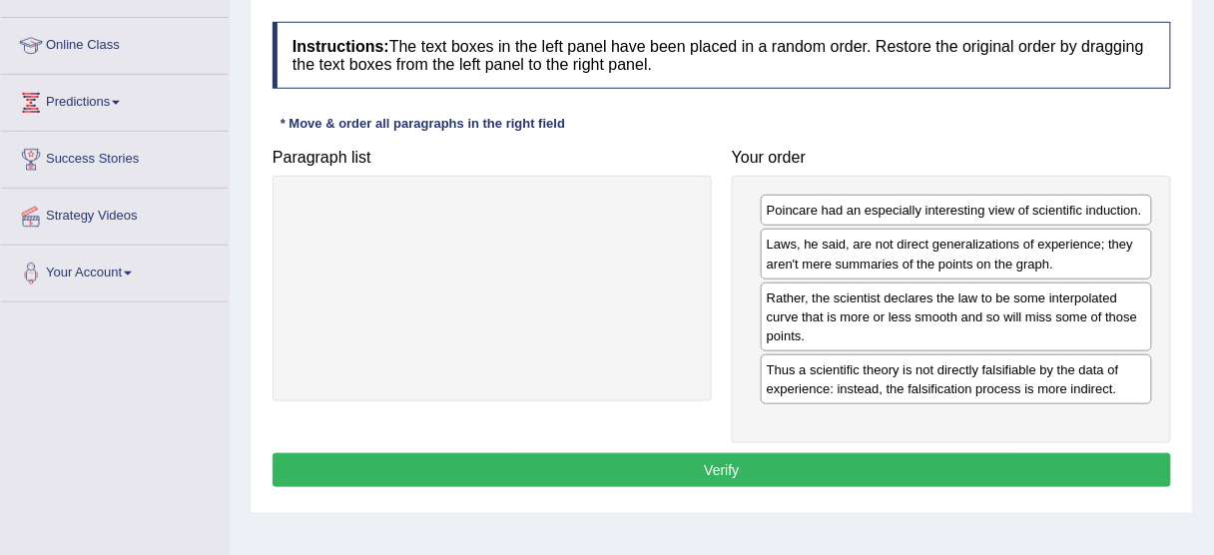
click at [921, 467] on button "Verify" at bounding box center [722, 470] width 899 height 34
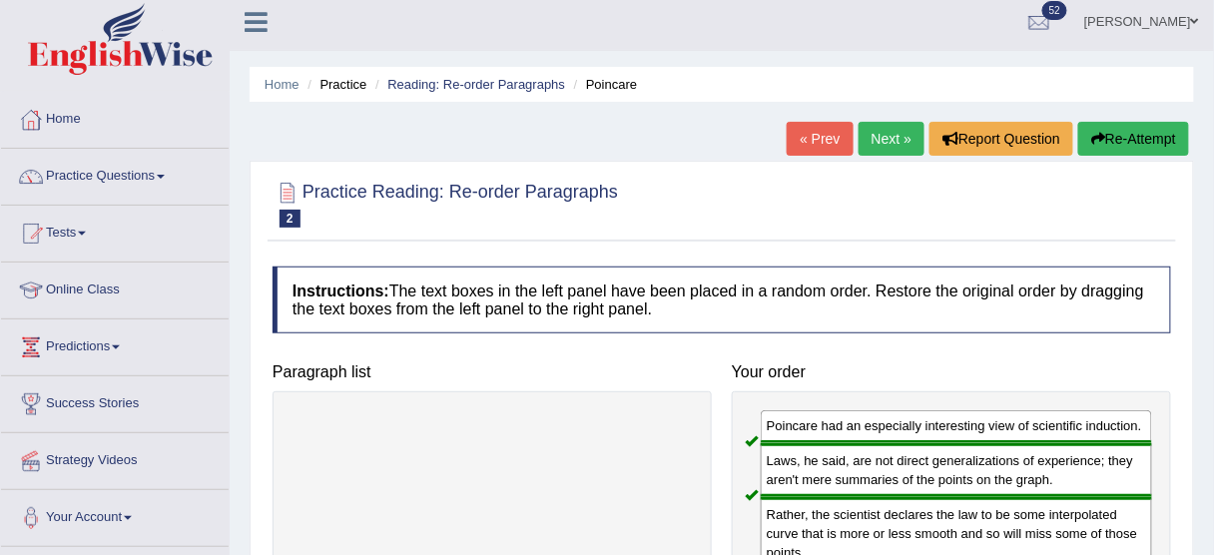
scroll to position [0, 0]
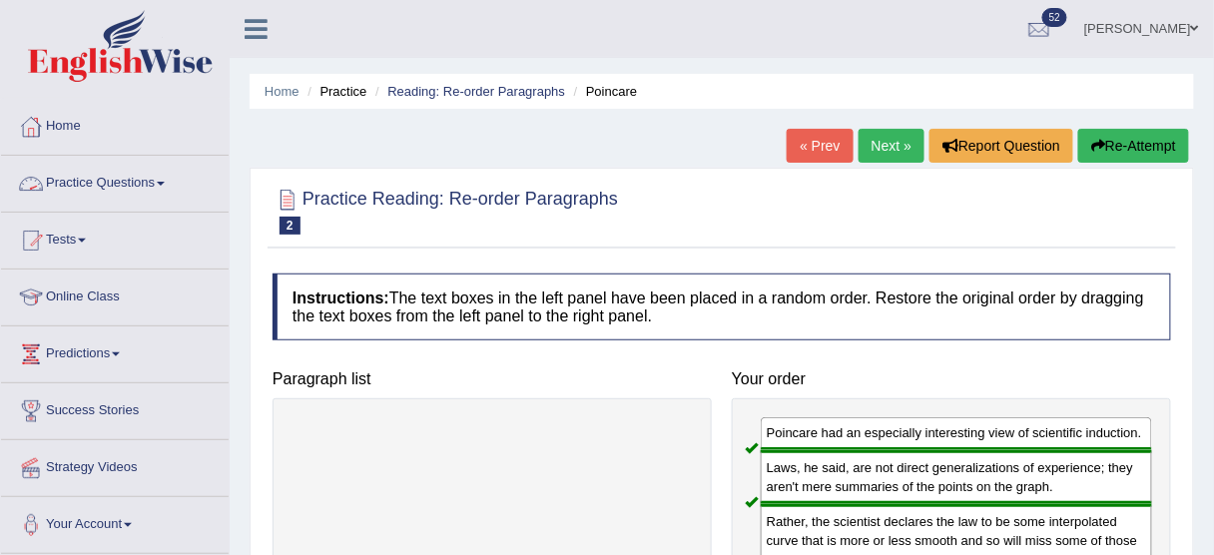
click at [115, 182] on link "Practice Questions" at bounding box center [115, 181] width 228 height 50
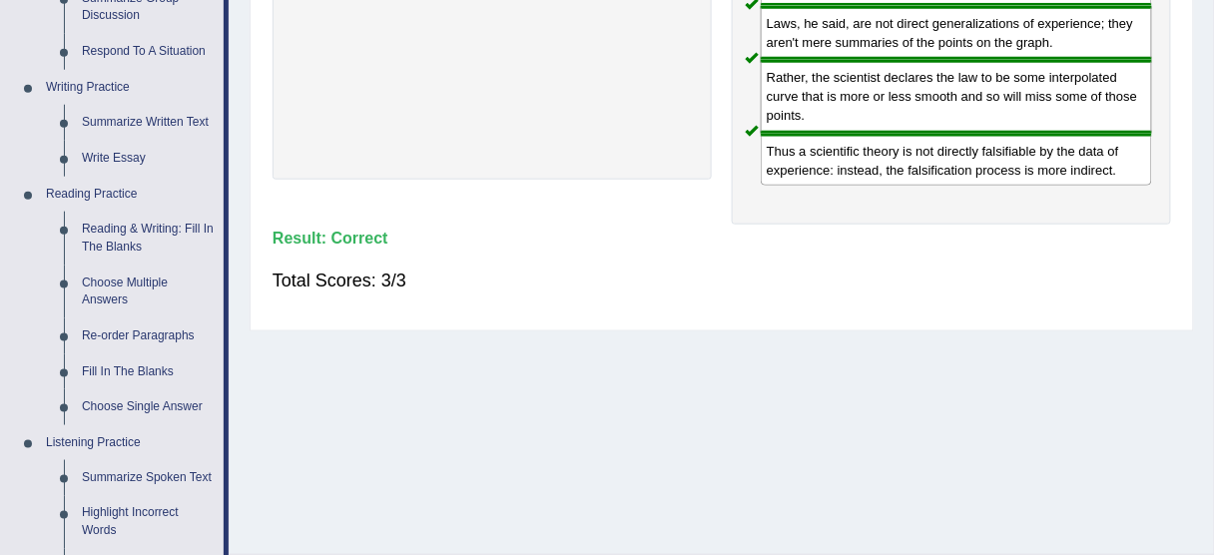
scroll to position [466, 0]
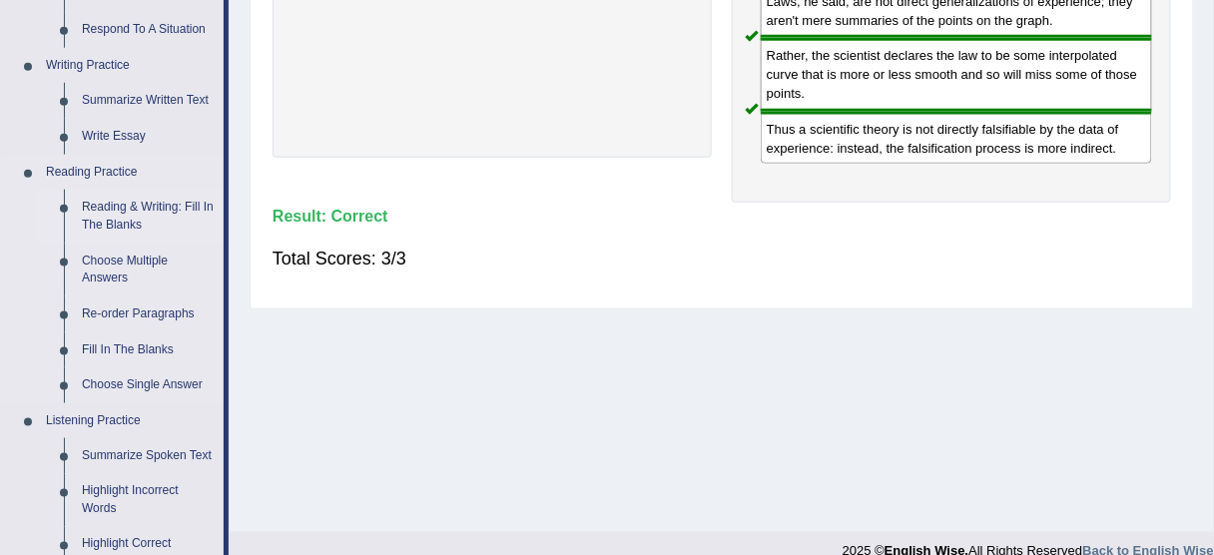
click at [128, 194] on link "Reading & Writing: Fill In The Blanks" at bounding box center [148, 216] width 151 height 53
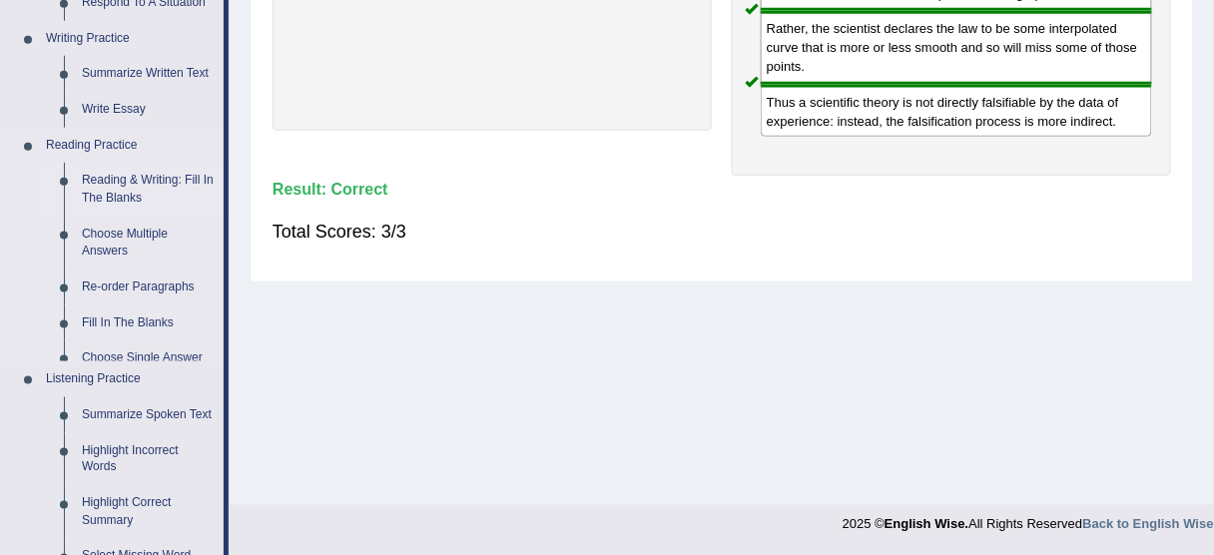
scroll to position [1039, 0]
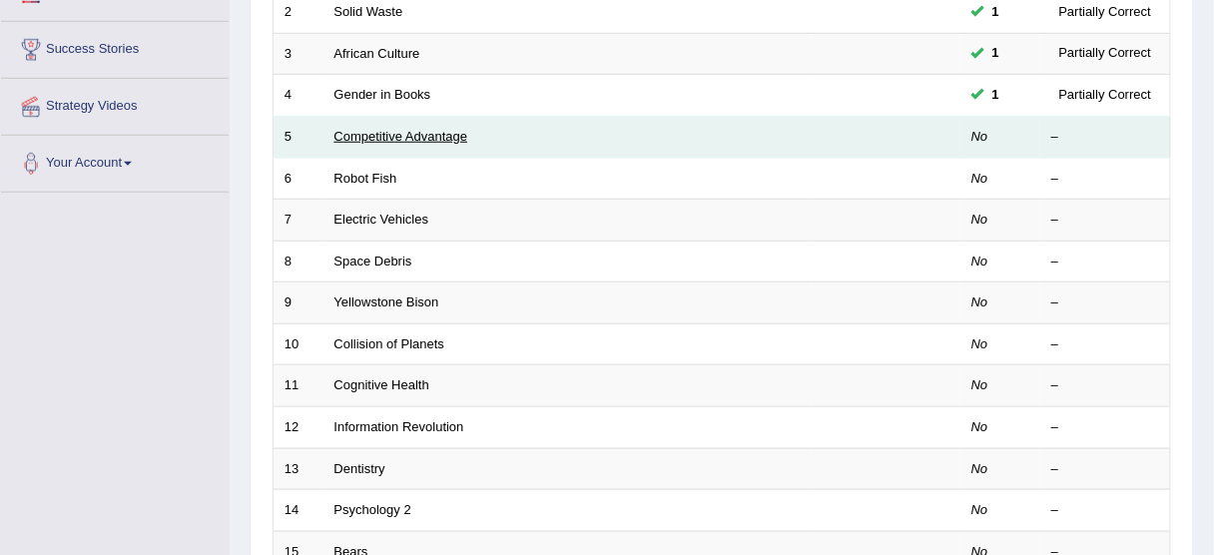
click at [429, 137] on link "Competitive Advantage" at bounding box center [401, 136] width 134 height 15
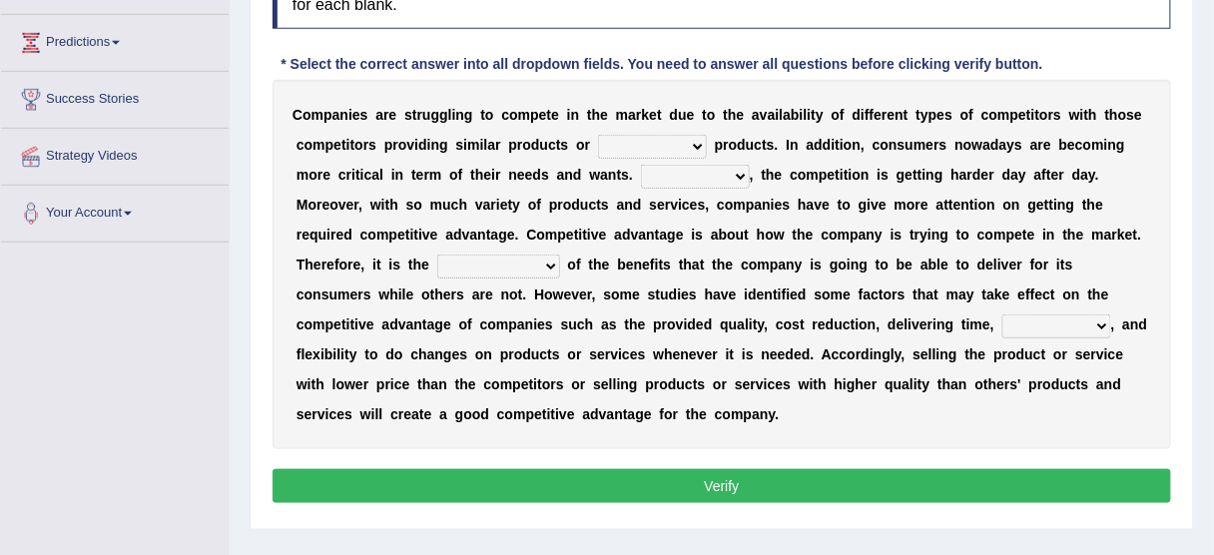
scroll to position [314, 0]
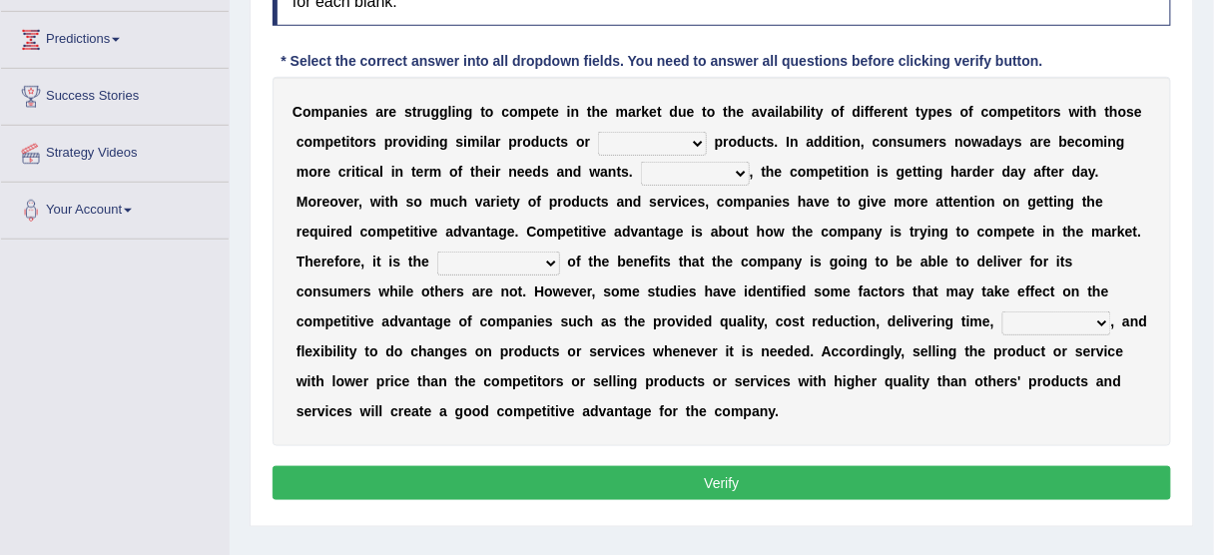
click at [678, 153] on div "C o m p a n i e s a r e s t r u g g l i n g t o c o m p e t e i n t h e m a r k…" at bounding box center [722, 261] width 899 height 369
click at [677, 145] on select "constitution restitution substitution institution" at bounding box center [652, 144] width 109 height 24
select select "substitution"
click at [598, 132] on select "constitution restitution substitution institution" at bounding box center [652, 144] width 109 height 24
click at [672, 166] on select "However Instead Additionally Therefore" at bounding box center [695, 174] width 109 height 24
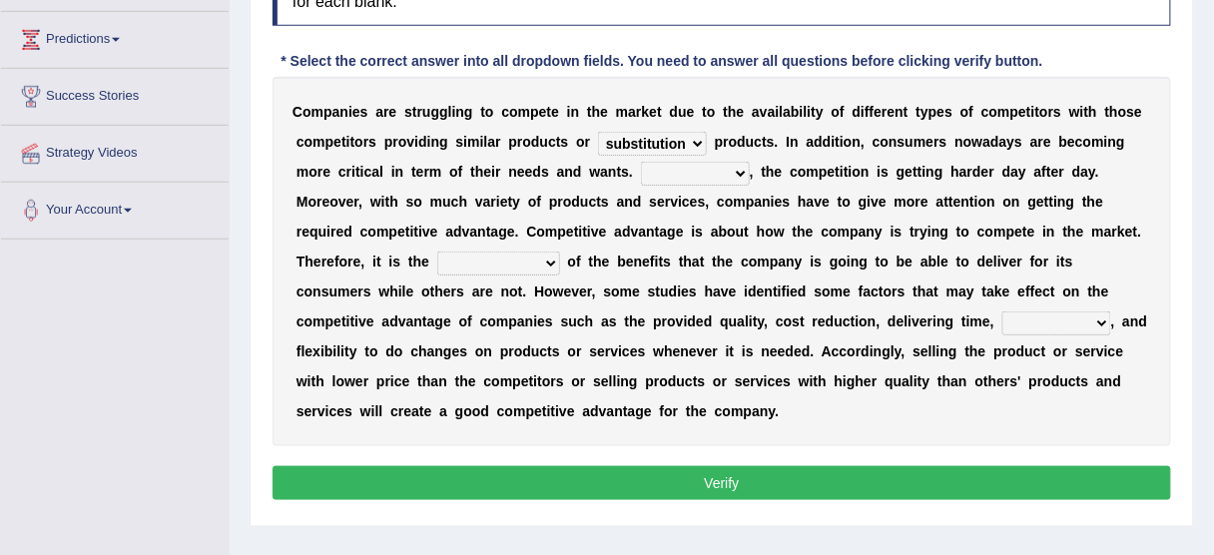
click at [641, 162] on select "However Instead Additionally Therefore" at bounding box center [695, 174] width 109 height 24
click at [734, 162] on select "However Instead Additionally Therefore" at bounding box center [695, 174] width 109 height 24
select select "However"
click at [641, 162] on select "However Instead Additionally Therefore" at bounding box center [695, 174] width 109 height 24
click at [478, 256] on select "dissemination ordination determination incarnation" at bounding box center [498, 264] width 123 height 24
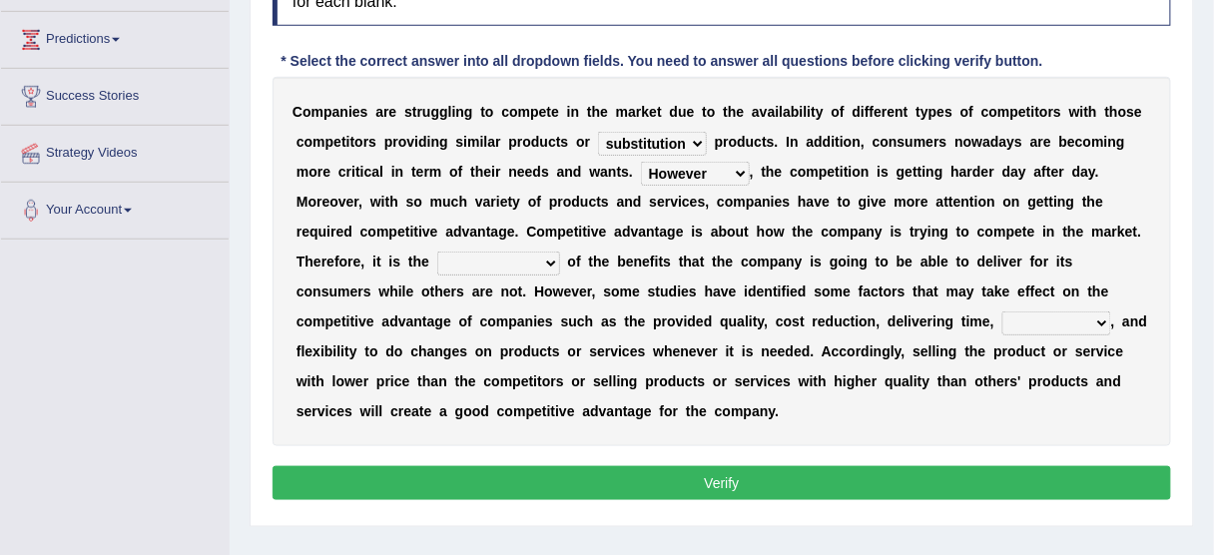
select select "determination"
click at [437, 252] on select "dissemination ordination determination incarnation" at bounding box center [498, 264] width 123 height 24
click at [1018, 322] on select "captivation aggregation deprivation innovation" at bounding box center [1056, 323] width 109 height 24
select select "deprivation"
click at [1002, 311] on select "captivation aggregation deprivation innovation" at bounding box center [1056, 323] width 109 height 24
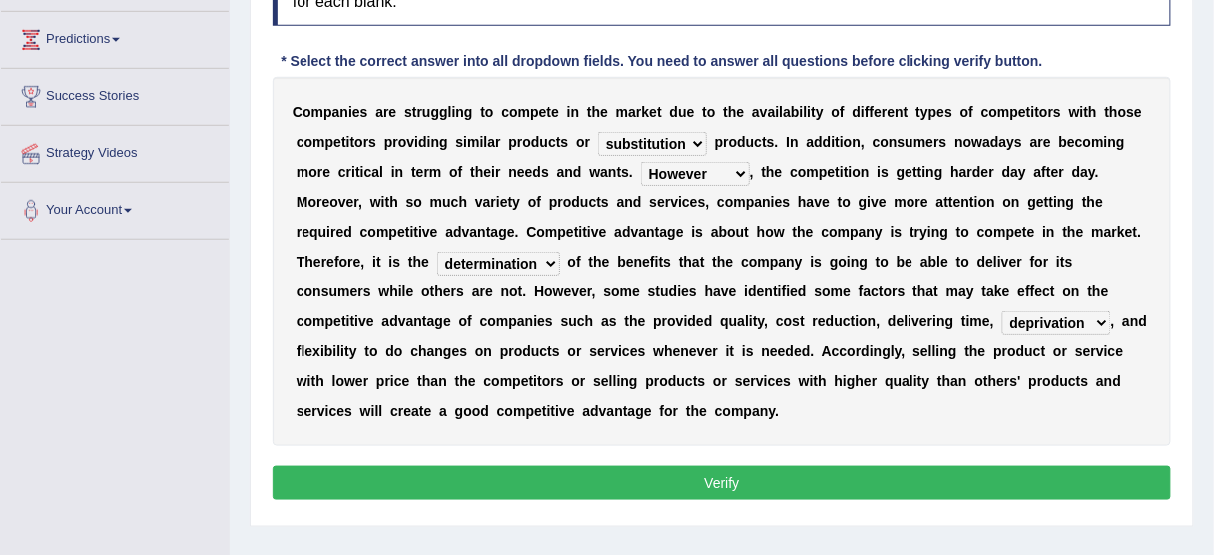
click at [802, 474] on button "Verify" at bounding box center [722, 483] width 899 height 34
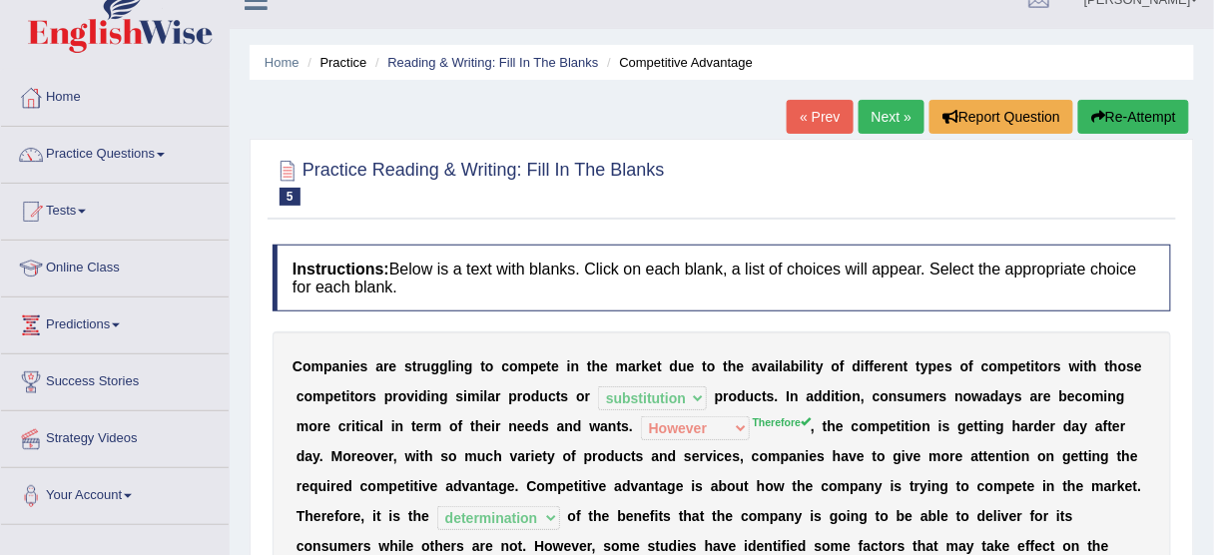
scroll to position [12, 0]
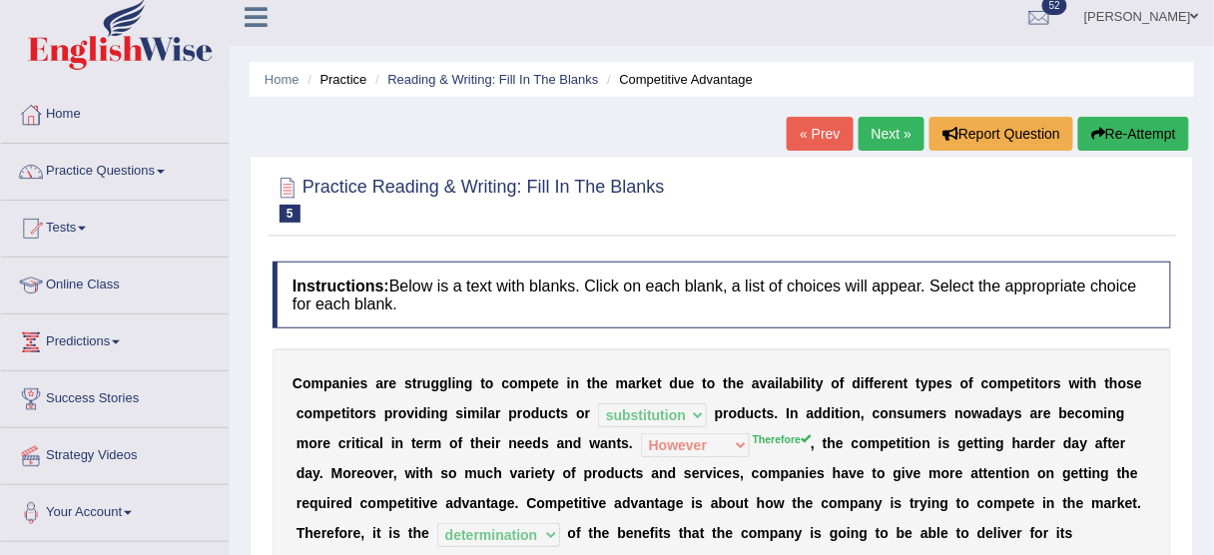
click at [896, 126] on link "Next »" at bounding box center [892, 134] width 66 height 34
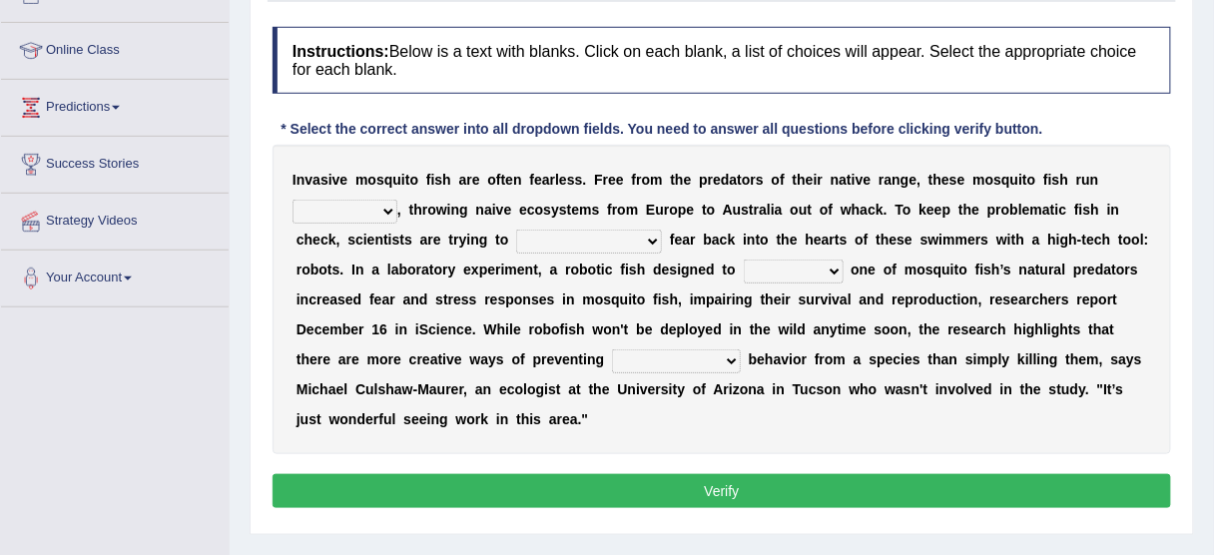
scroll to position [252, 0]
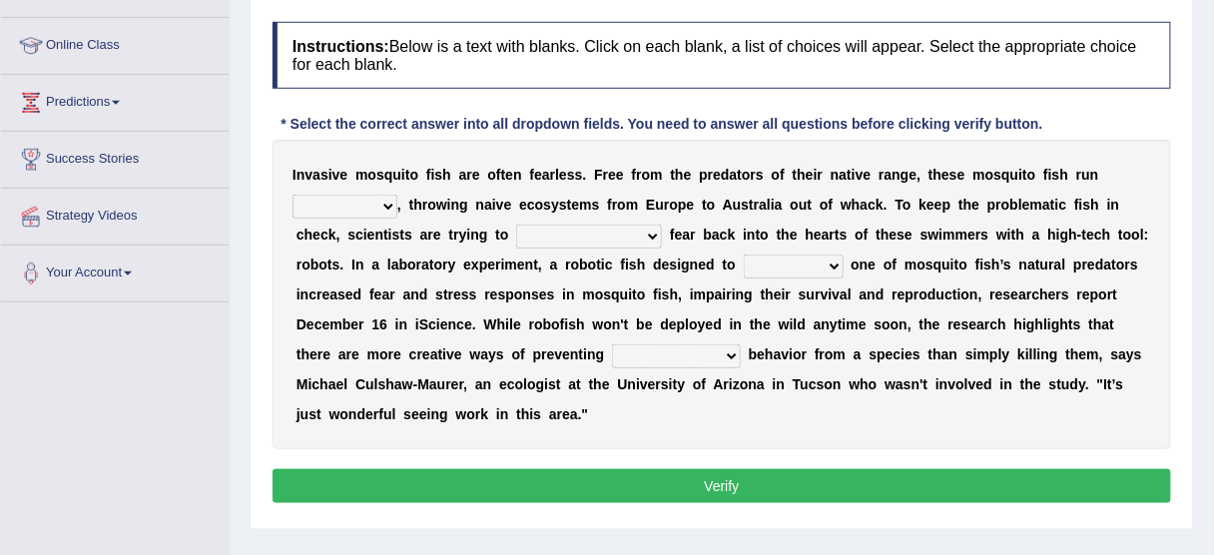
click at [397, 204] on b "," at bounding box center [399, 205] width 4 height 16
click at [386, 205] on select "occupant flippant rampant concordant" at bounding box center [345, 207] width 105 height 24
select select "rampant"
click at [293, 195] on select "occupant flippant rampant concordant" at bounding box center [345, 207] width 105 height 24
click at [578, 235] on select "accept spike strike [PERSON_NAME]" at bounding box center [589, 237] width 146 height 24
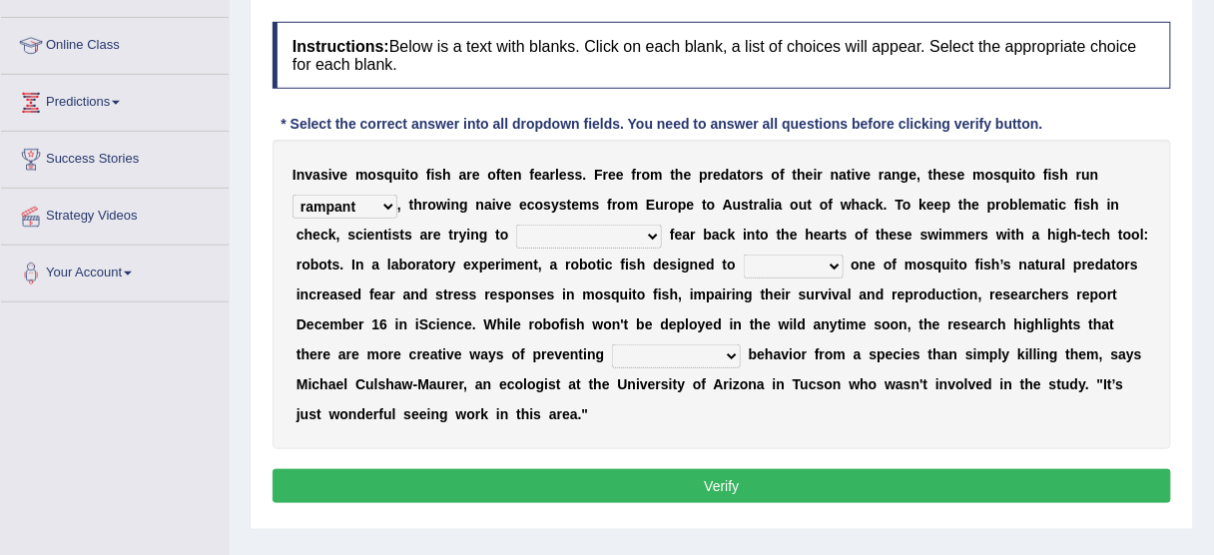
select select "accept"
click at [516, 225] on select "accept spike strike [PERSON_NAME]" at bounding box center [589, 237] width 146 height 24
click at [831, 257] on select "bequest mimic battle conquest" at bounding box center [794, 267] width 100 height 24
select select "mimic"
click at [744, 255] on select "bequest mimic battle conquest" at bounding box center [794, 267] width 100 height 24
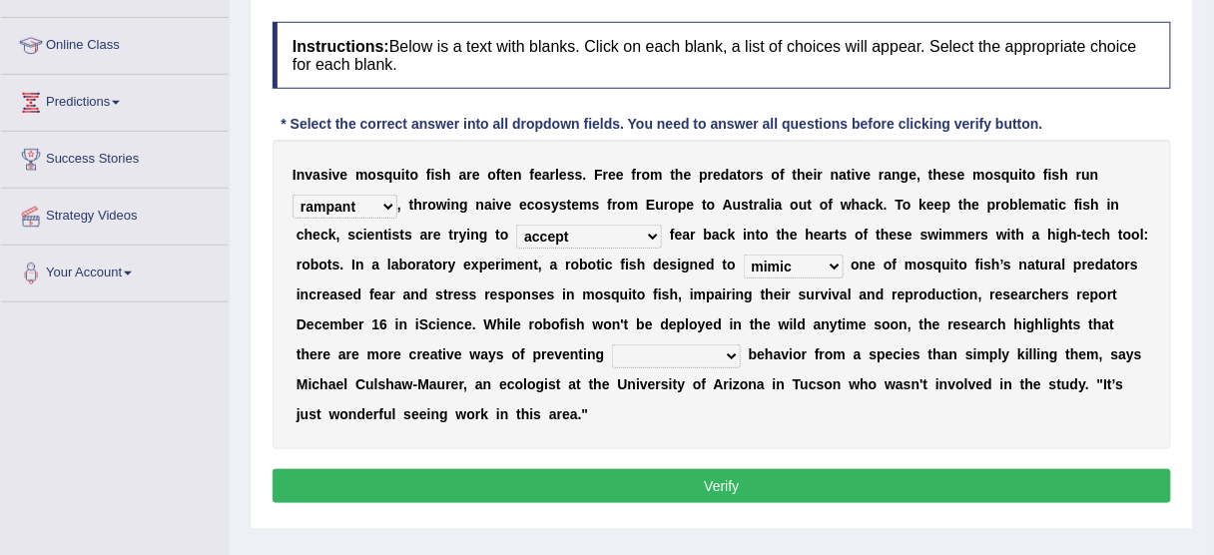
click at [721, 352] on select "unprivileged unprecedented uncharted unwanted" at bounding box center [676, 356] width 129 height 24
select select "unwanted"
click at [612, 344] on select "unprivileged unprecedented uncharted unwanted" at bounding box center [676, 356] width 129 height 24
click at [702, 498] on button "Verify" at bounding box center [722, 486] width 899 height 34
